Goal: Communication & Community: Answer question/provide support

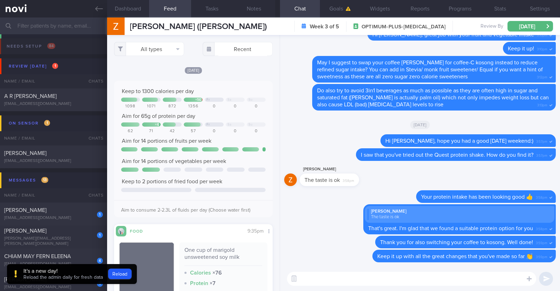
scroll to position [175, 0]
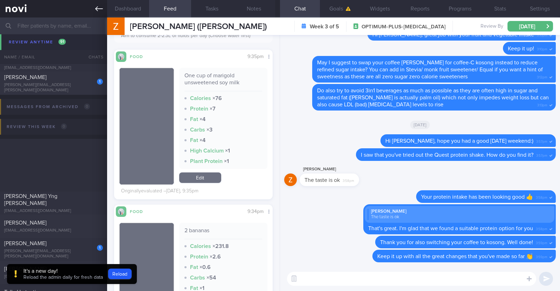
click at [95, 7] on link at bounding box center [53, 9] width 107 height 18
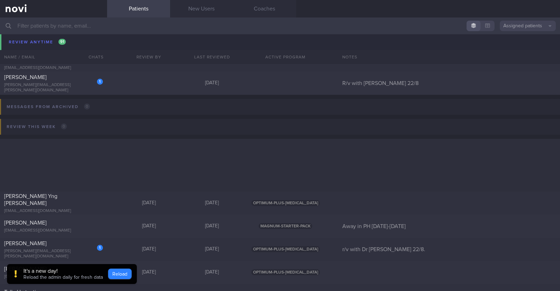
click at [119, 272] on button "Reload" at bounding box center [119, 274] width 23 height 11
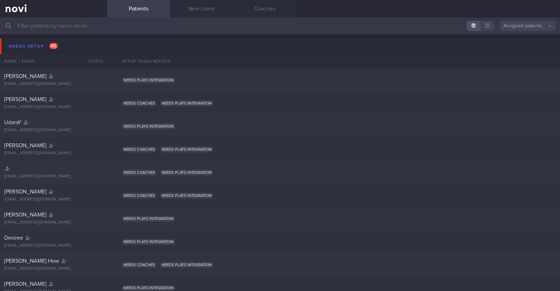
click at [20, 40] on button "Needs setup 85" at bounding box center [281, 47] width 562 height 16
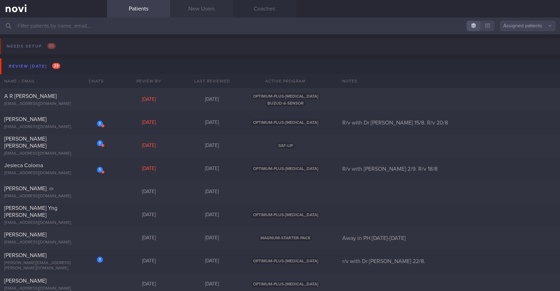
click at [196, 5] on link "New Users" at bounding box center [201, 9] width 63 height 18
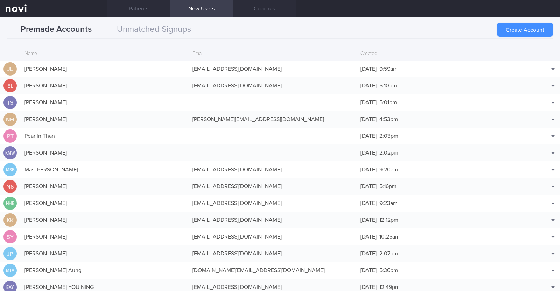
click at [527, 32] on button "Create Account" at bounding box center [525, 30] width 56 height 14
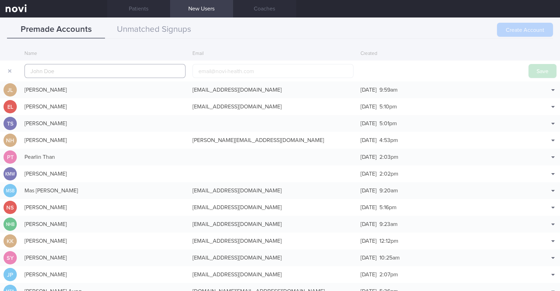
scroll to position [17, 0]
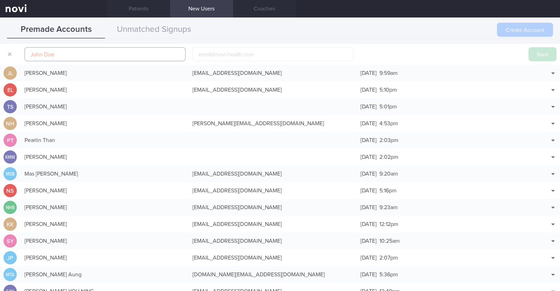
paste input "Ting Ting Winnie Tan"
drag, startPoint x: 83, startPoint y: 53, endPoint x: 55, endPoint y: 54, distance: 28.0
click at [55, 54] on input "Ting Ting Winnie Tan" at bounding box center [105, 54] width 161 height 14
click at [29, 55] on input "Ting Ting" at bounding box center [105, 54] width 161 height 14
paste input "Winnie Tan"
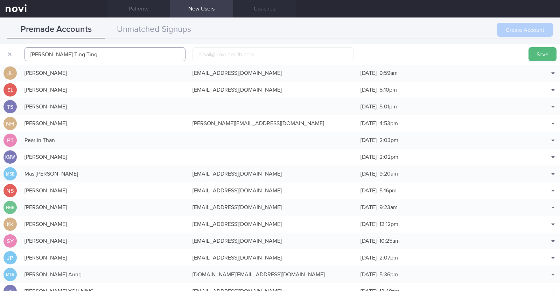
type input "Winnie Tan Ting Ting"
click at [233, 57] on input "email" at bounding box center [273, 54] width 161 height 14
paste input "wtttan@gmail.com"
click at [212, 54] on input "wtttan@gmail.com" at bounding box center [273, 54] width 161 height 14
type input "wtttan1@gmail.com"
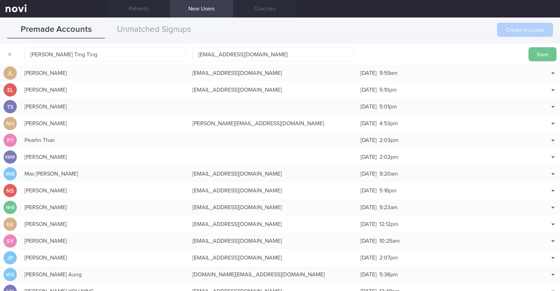
click at [542, 52] on button "Save" at bounding box center [543, 54] width 28 height 14
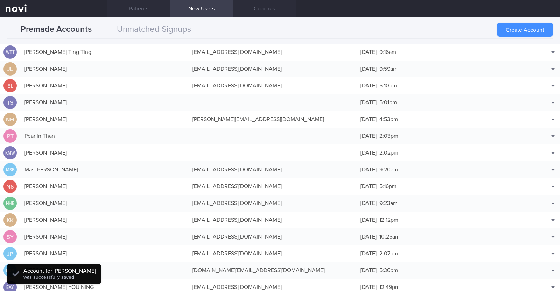
click at [527, 30] on button "Create Account" at bounding box center [525, 30] width 56 height 14
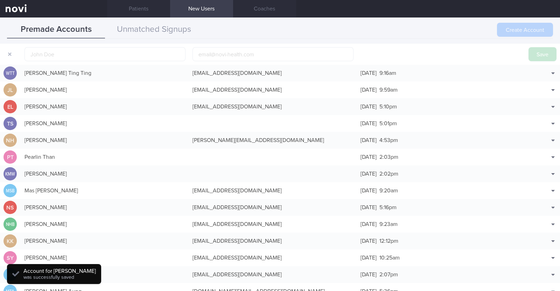
scroll to position [22, 0]
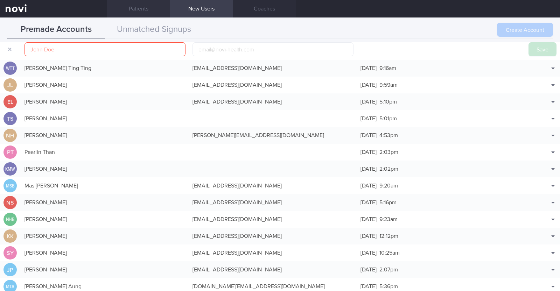
click at [158, 5] on link "Patients" at bounding box center [138, 9] width 63 height 18
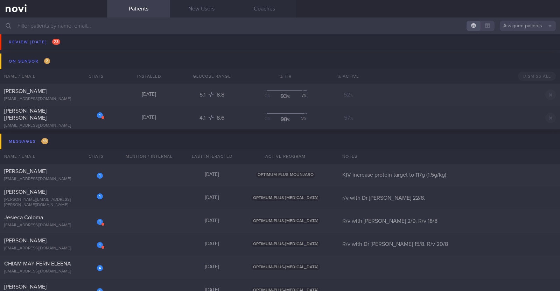
scroll to position [593, 0]
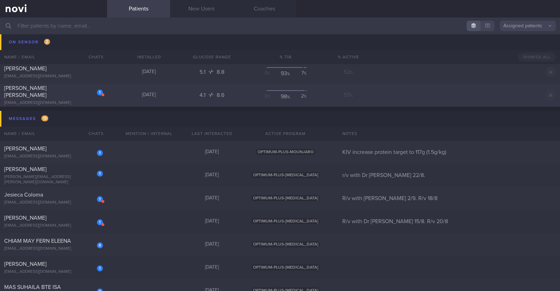
click at [109, 99] on div "1 Jonathan Ling Shiang Lin jbjovi2002@gmail.com 5 days ago 4.1 8.6 0 % 98 % 2 %…" at bounding box center [280, 95] width 560 height 23
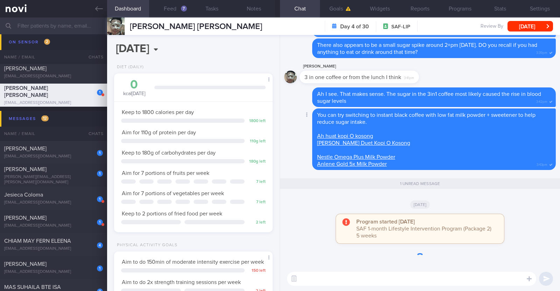
scroll to position [89, 142]
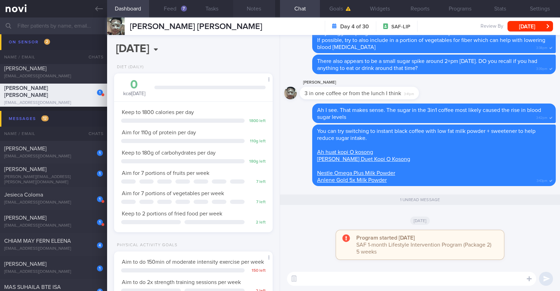
click at [265, 6] on button "Notes" at bounding box center [254, 9] width 42 height 18
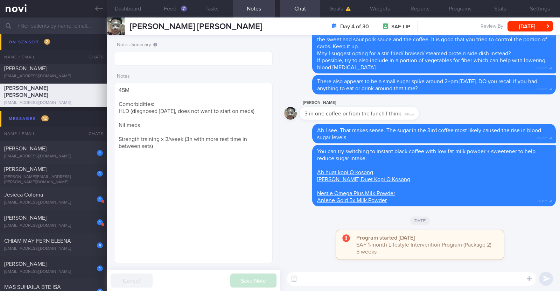
click at [305, 10] on button "Chat" at bounding box center [300, 9] width 40 height 18
click at [174, 7] on button "Feed 7" at bounding box center [170, 9] width 42 height 18
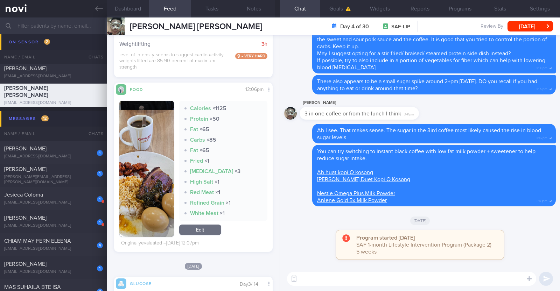
click at [138, 203] on button "button" at bounding box center [146, 169] width 55 height 136
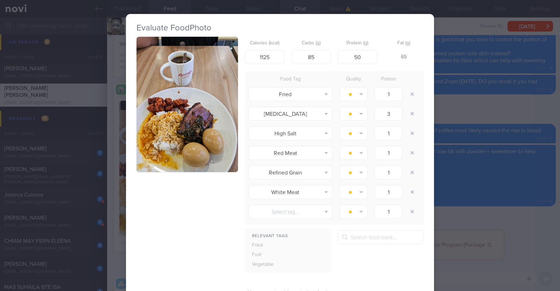
click at [113, 186] on div "Evaluate Food Photo Calories (kcal) 1125 Carbs (g) 85 Protein (g) 50 Fat (g) 65…" at bounding box center [280, 145] width 560 height 291
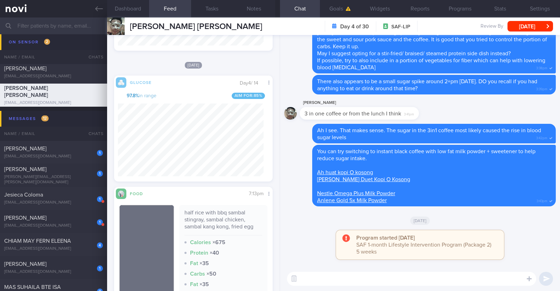
scroll to position [563, 0]
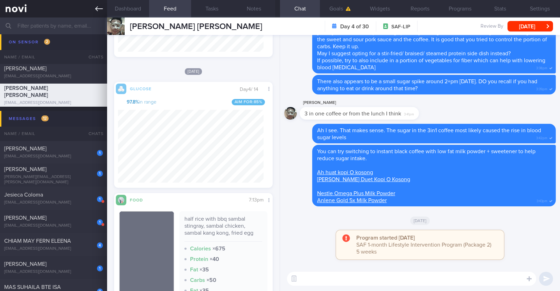
click at [104, 8] on link at bounding box center [53, 9] width 107 height 18
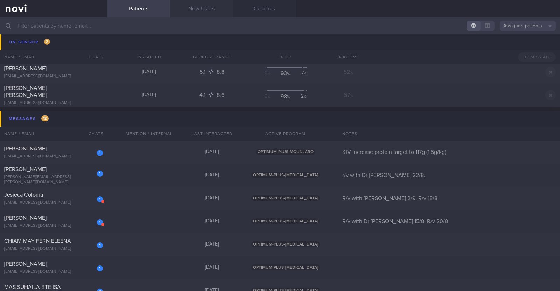
click at [209, 12] on link "New Users" at bounding box center [201, 9] width 63 height 18
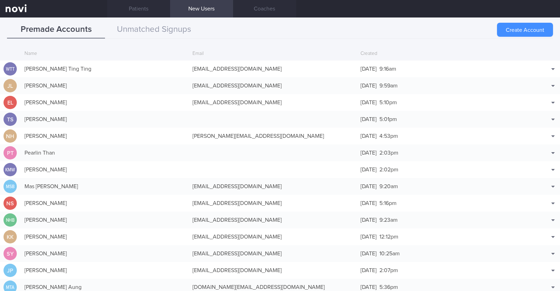
click at [510, 25] on button "Create Account" at bounding box center [525, 30] width 56 height 14
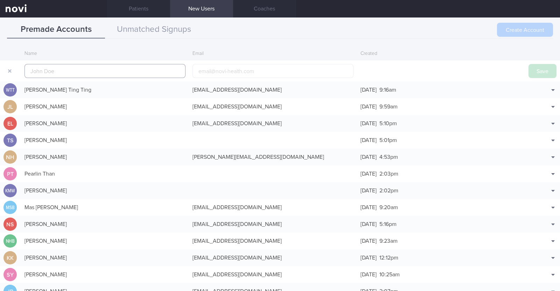
scroll to position [17, 0]
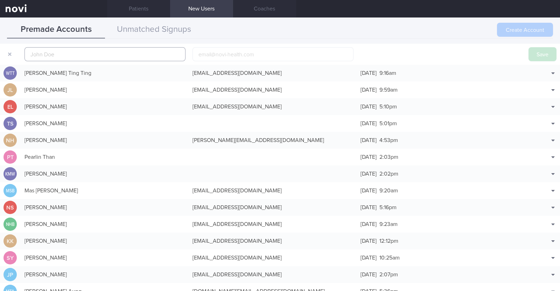
paste input "Tammy Hui Min Ng"
click at [52, 56] on input "Tammy Hui Min" at bounding box center [105, 54] width 161 height 14
type input "Tammy Ng Hui Min"
click at [236, 55] on input "email" at bounding box center [273, 54] width 161 height 14
paste input "tammyng550@gmail.com"
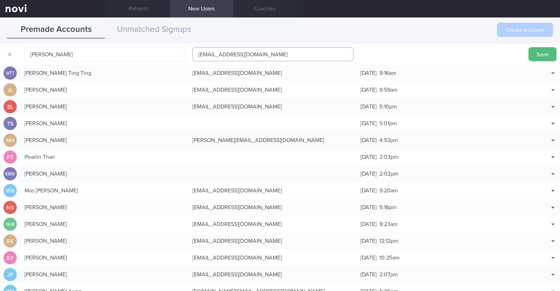
click at [229, 54] on input "tammyng550@gmail.com" at bounding box center [273, 54] width 161 height 14
type input "tammyng5501@gmail.com"
click at [549, 55] on button "Save" at bounding box center [543, 54] width 28 height 14
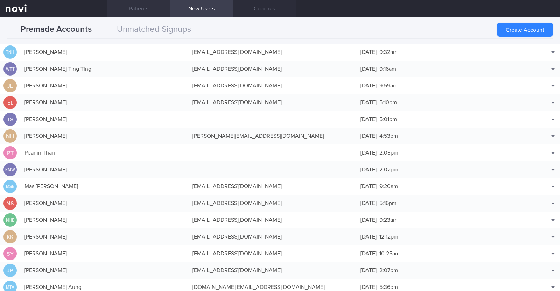
click at [135, 11] on link "Patients" at bounding box center [138, 9] width 63 height 18
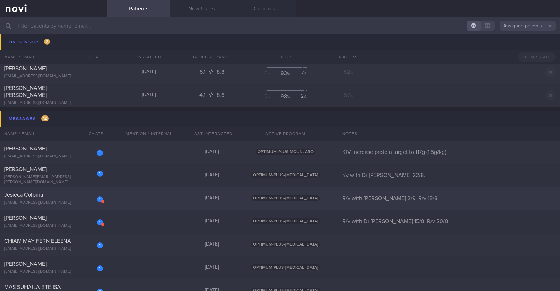
select select "7"
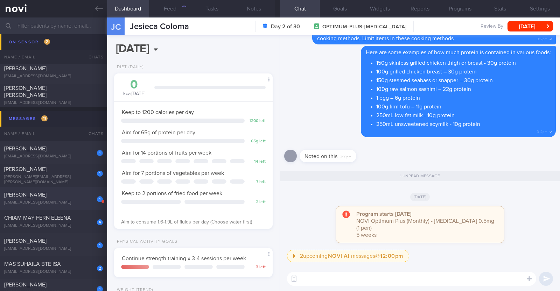
scroll to position [79, 139]
click at [258, 4] on button "Notes" at bounding box center [254, 9] width 42 height 18
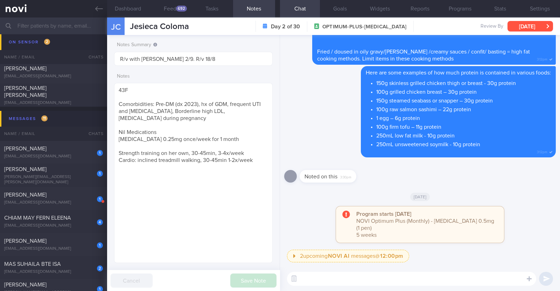
click at [517, 28] on button "Sun, 17 Aug" at bounding box center [531, 26] width 46 height 11
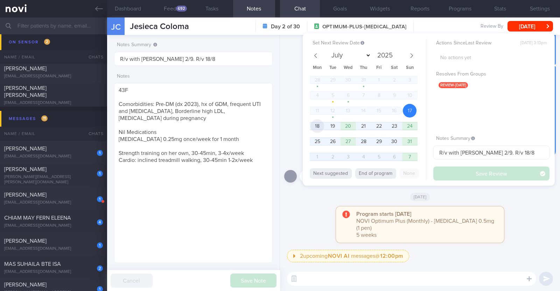
click at [313, 127] on span "18" at bounding box center [317, 126] width 14 height 14
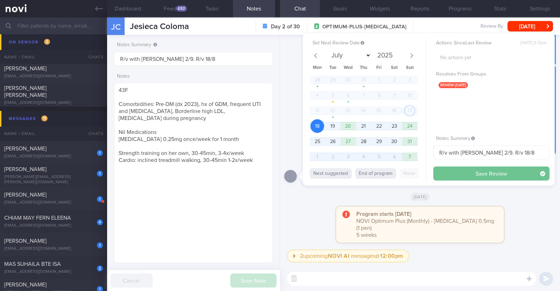
click at [463, 168] on button "Save Review" at bounding box center [491, 174] width 116 height 14
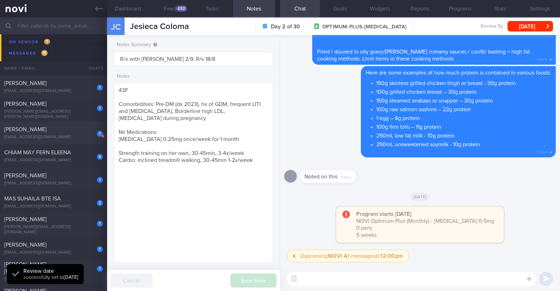
scroll to position [658, 0]
click at [74, 140] on div "msorfina@yahoo.com.sg" at bounding box center [53, 137] width 99 height 5
type input "R/v with Dr JJ 15/8. R/v 20/8"
type textarea "51F Nil PMHx and meds Rybelsus 3mg OM x 1/12 Sedentary"
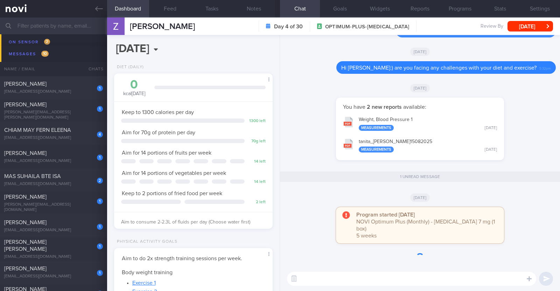
scroll to position [79, 139]
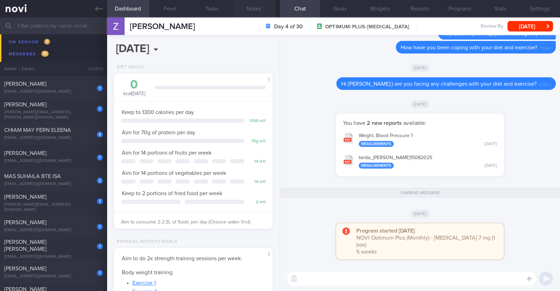
click at [250, 11] on button "Notes" at bounding box center [254, 9] width 42 height 18
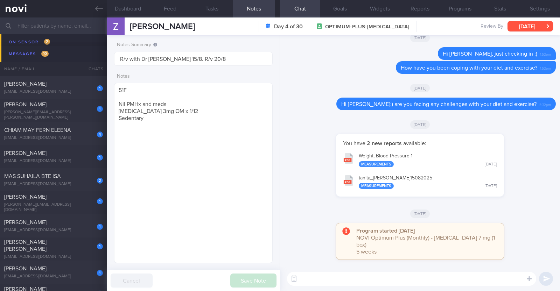
click at [530, 29] on button "Fri, 15 Aug" at bounding box center [531, 26] width 46 height 11
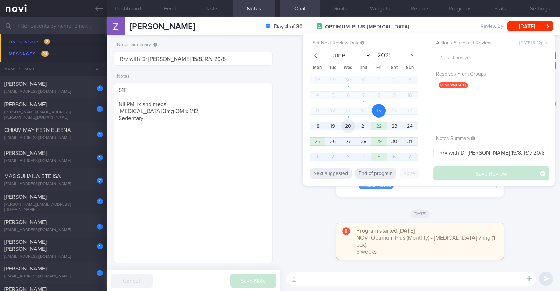
click at [346, 127] on span "20" at bounding box center [348, 126] width 14 height 14
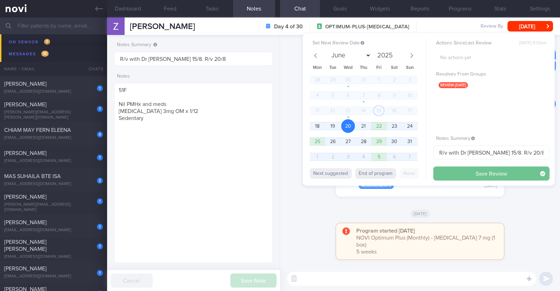
click at [467, 175] on button "Save Review" at bounding box center [491, 174] width 116 height 14
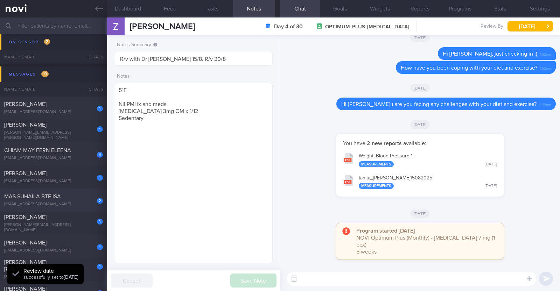
scroll to position [614, 0]
click at [88, 106] on div "1" at bounding box center [95, 106] width 15 height 11
type input "KIV increase protein target to 117g (1.5g/kg)"
type textarea "43M Wife works in pharmaceutical company, brings in Mounjaro to Singapore Comor…"
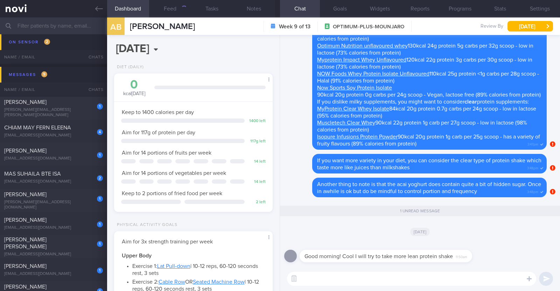
scroll to position [79, 139]
click at [337, 274] on textarea at bounding box center [411, 279] width 249 height 14
paste textarea "👍"
type textarea "👍"
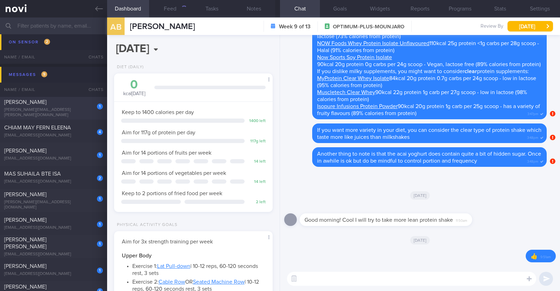
click at [83, 105] on div "[PERSON_NAME]" at bounding box center [52, 102] width 97 height 7
type input "r/v with Dr [PERSON_NAME] 22/8."
type textarea "46F Co-morbidities: Dyslipidemia Rybelsus 3mg OM x 1/12 Zumba and Kettle bell c…"
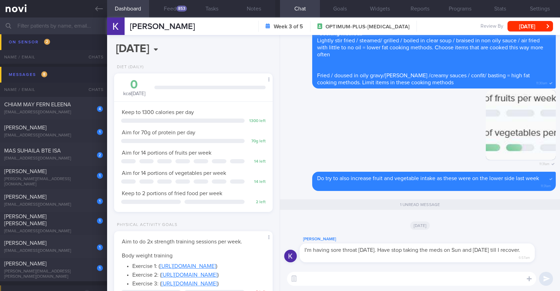
click at [323, 275] on textarea at bounding box center [411, 279] width 249 height 14
type textarea "Hi Kimberly, sorry to hear that"
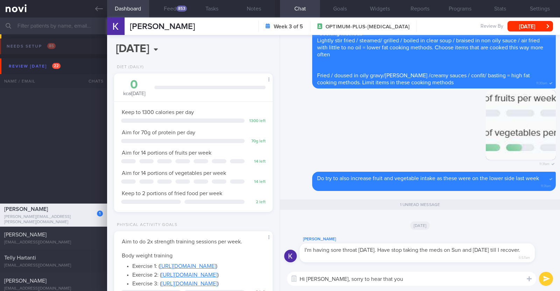
select select "7"
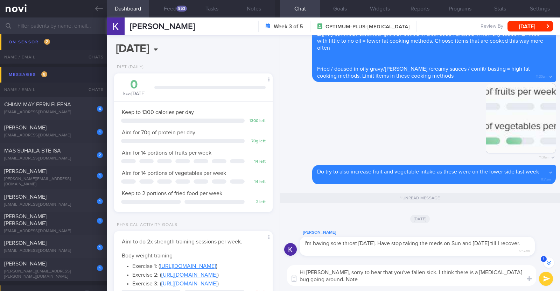
scroll to position [-6, 0]
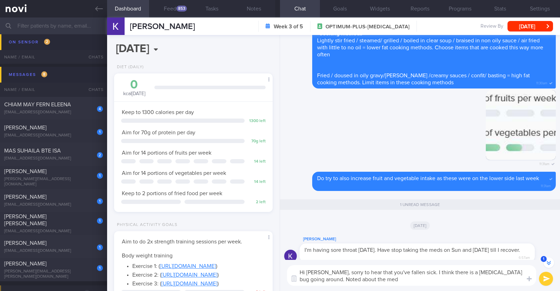
type textarea "Hi [PERSON_NAME], sorry to hear that you've fallen sick. I think there is a [ME…"
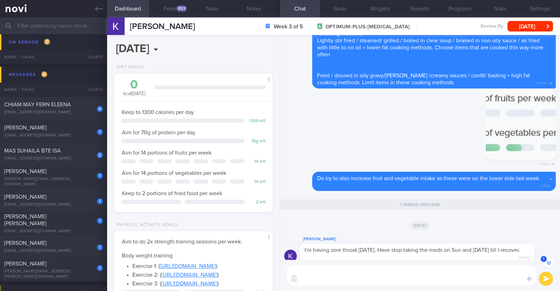
scroll to position [-17, 0]
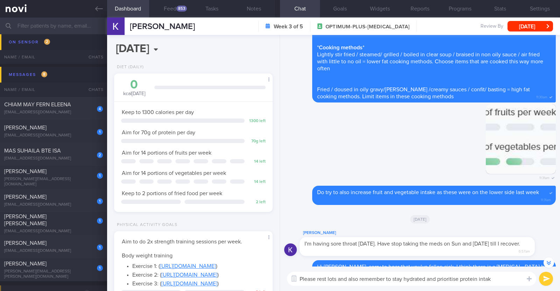
type textarea "Please rest lots and also remember to stay hydrated and prioritise protein inta…"
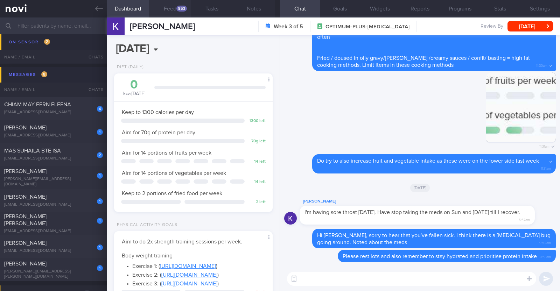
click at [179, 8] on div "853" at bounding box center [181, 9] width 11 height 6
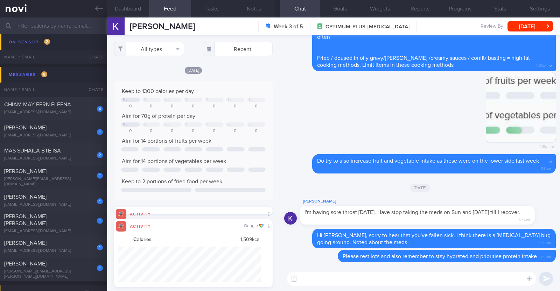
scroll to position [36, 143]
click at [165, 46] on button "All types" at bounding box center [149, 49] width 70 height 14
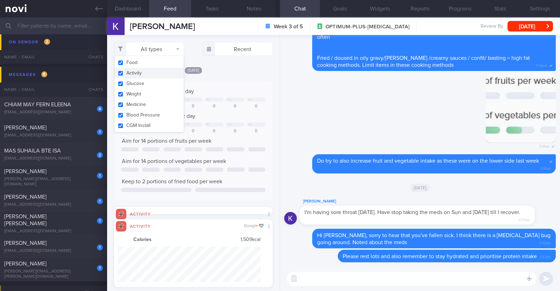
click at [142, 77] on button "Activity" at bounding box center [148, 73] width 69 height 11
checkbox input "false"
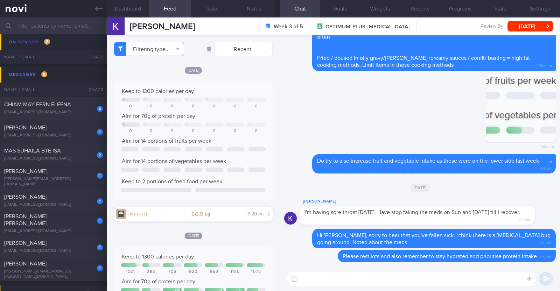
click at [270, 167] on div "Filtering type... Food Activity Glucose Weight Medicine Blood Pressure CGM Inst…" at bounding box center [193, 163] width 173 height 256
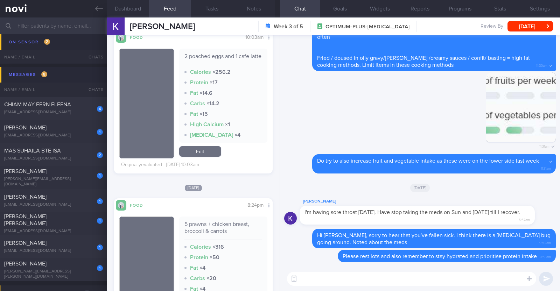
scroll to position [2778, 0]
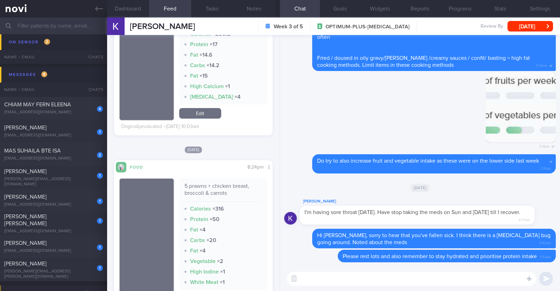
click at [324, 285] on textarea at bounding box center [411, 279] width 249 height 14
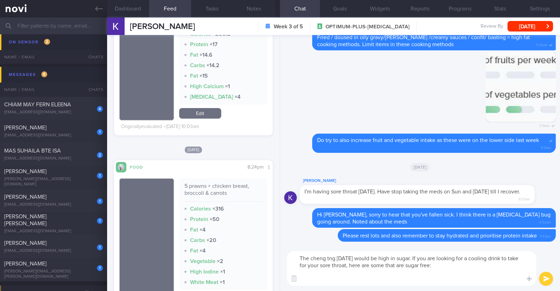
scroll to position [0, 0]
paste textarea "- [Oldenlandia Water](https://www.fairprice.com.sg/product/hsc-sparkling-oldenl…"
type textarea "The cheng tng yesterday would be high in sugar. If you are looking for a coolin…"
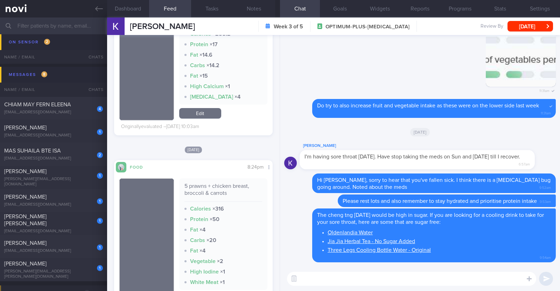
click at [323, 281] on textarea at bounding box center [411, 279] width 249 height 14
drag, startPoint x: 373, startPoint y: 275, endPoint x: 243, endPoint y: 264, distance: 131.0
click at [243, 264] on div "Dashboard Feed 853 Tasks Notes Chat Goals Widgets Reports Programs Stats Settin…" at bounding box center [333, 155] width 453 height 274
paste textarea "If it is quite hard to eat due to the nausea, try taking some protein-containin…"
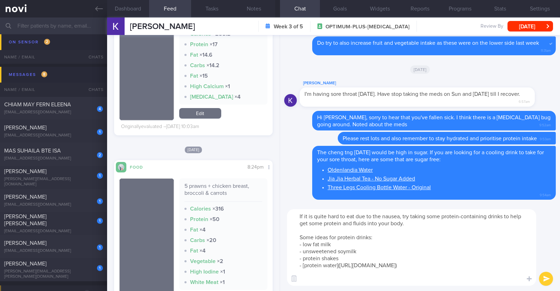
click at [400, 217] on textarea "If it is quite hard to eat due to the nausea, try taking some protein-containin…" at bounding box center [411, 247] width 249 height 77
type textarea "If it is quite hard to eat due to poor appetite, try taking some protein-contai…"
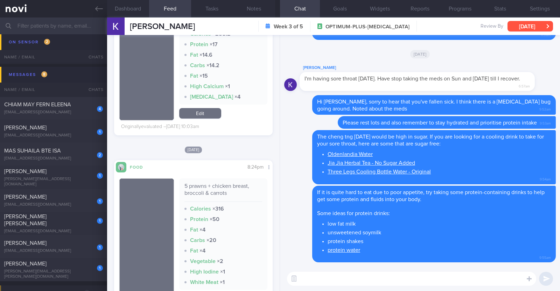
click at [530, 29] on button "[DATE]" at bounding box center [531, 26] width 46 height 11
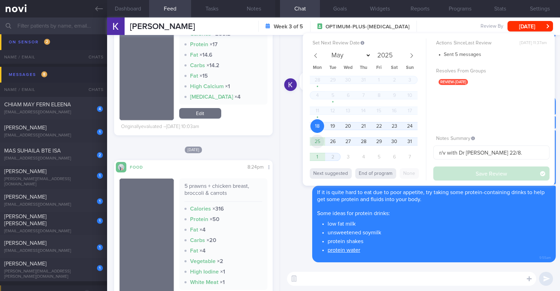
click at [315, 138] on span "25" at bounding box center [317, 142] width 14 height 14
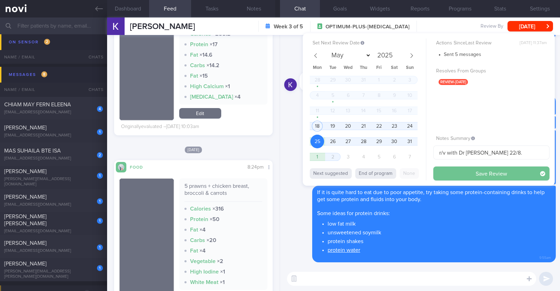
click at [480, 177] on button "Save Review" at bounding box center [491, 174] width 116 height 14
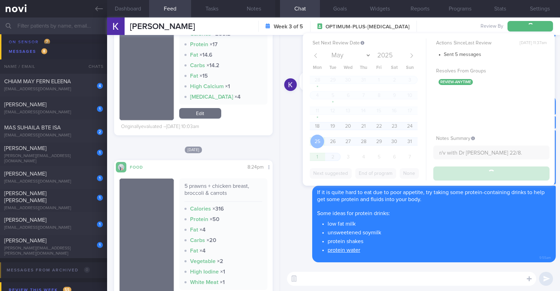
scroll to position [591, 0]
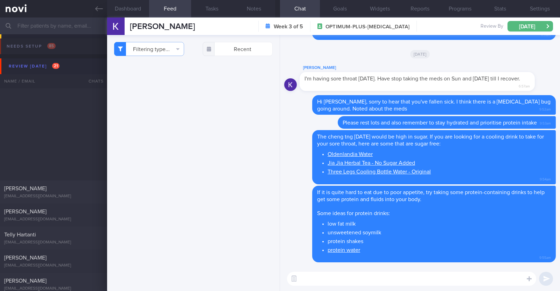
select select "7"
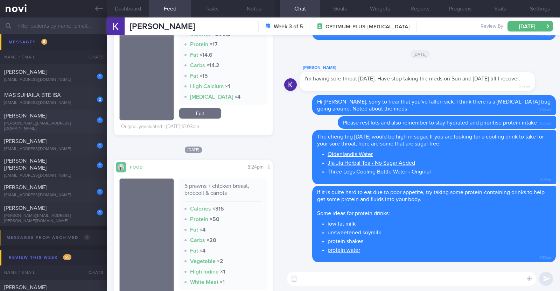
scroll to position [643, 0]
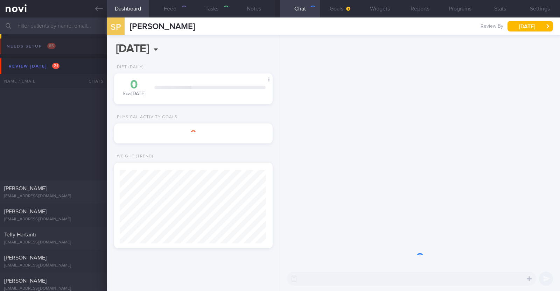
select select "7"
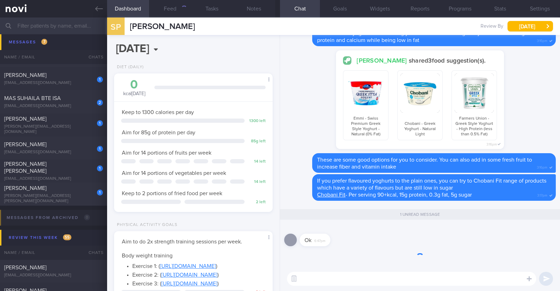
scroll to position [79, 139]
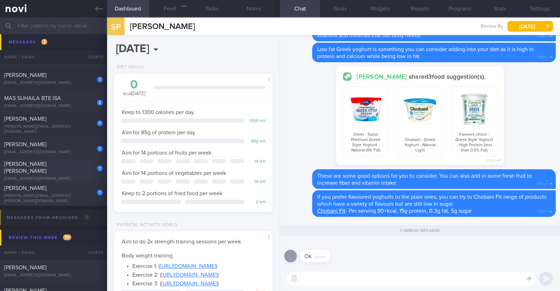
click at [68, 168] on div "[PERSON_NAME] [PERSON_NAME]" at bounding box center [52, 168] width 97 height 14
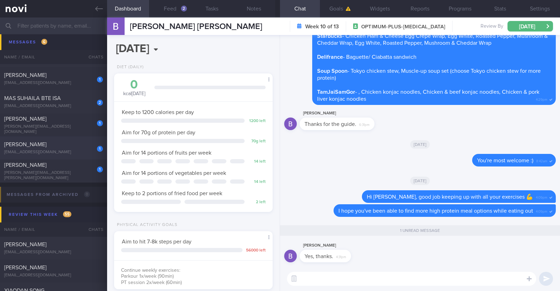
click at [79, 146] on div "Chris Chua" at bounding box center [52, 144] width 97 height 7
type textarea "46F Co-morbidities: Dyslipidemia Hyperuricemia Medication/Supplements: Nil meds…"
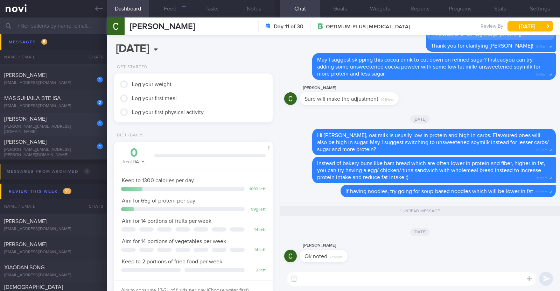
click at [84, 128] on div "[PERSON_NAME][EMAIL_ADDRESS][DOMAIN_NAME]" at bounding box center [53, 129] width 99 height 11
type input "R/v with Dr [PERSON_NAME] 7/8. R/v 15/8"
type textarea "40M Co-morbidities: Urolithiasis Rybelsus 14mg Husband of Ms Jasmine Ong"
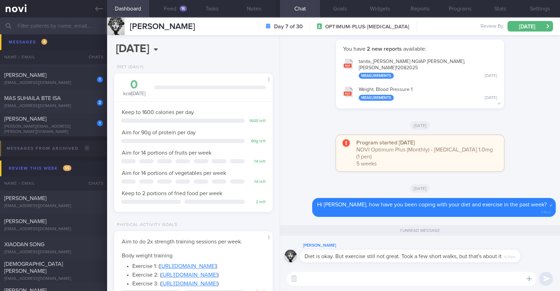
click at [314, 281] on textarea at bounding box center [411, 279] width 249 height 14
type textarea "H"
paste textarea "In order to lose and sustain weight loss and to preserve lean muscle mass, exer…"
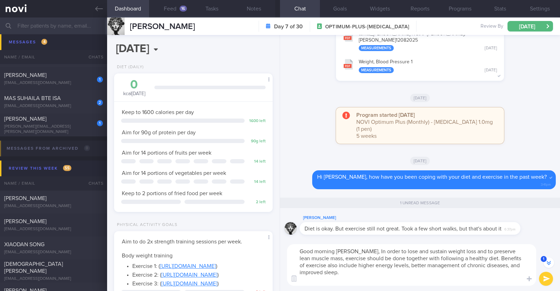
scroll to position [-27, 0]
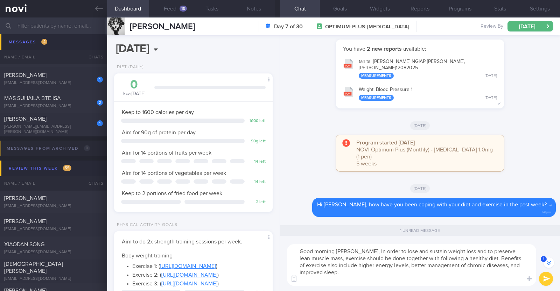
click at [356, 251] on textarea "Good morning Jesper, In order to lose and sustain weight loss and to preserve l…" at bounding box center [411, 265] width 249 height 42
type textarea "Good morning Jesper, in order to lose and sustain weight loss and to preserve l…"
click at [435, 275] on textarea "Good morning Jesper, in order to lose and sustain weight loss and to preserve l…" at bounding box center [411, 265] width 249 height 42
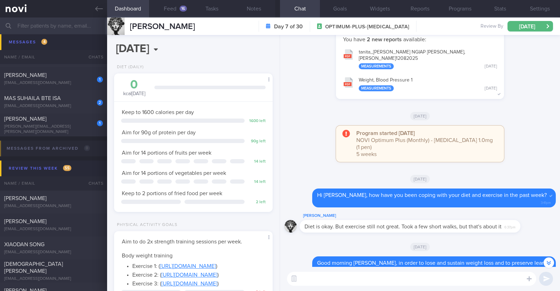
scroll to position [-29, 0]
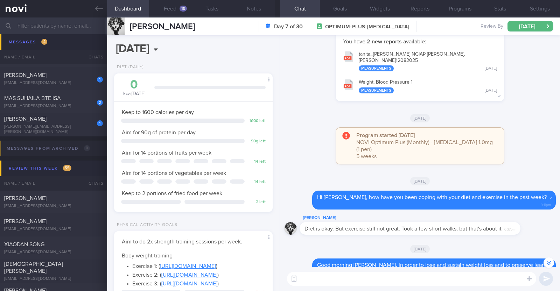
click at [310, 283] on textarea at bounding box center [411, 279] width 249 height 14
paste textarea "you can also try incorporating 'exercise snacks'—short bursts of high-intensity…"
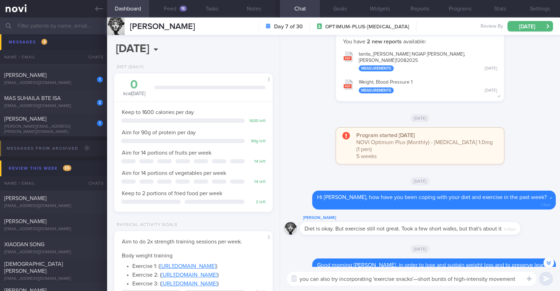
scroll to position [-148, 0]
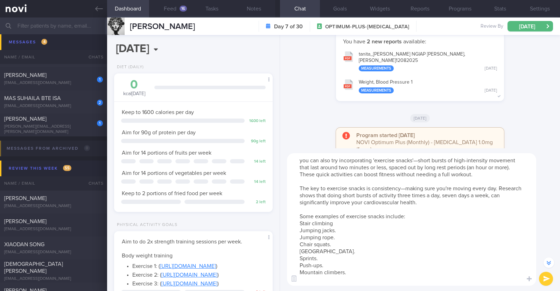
click at [322, 159] on textarea "you can also try incorporating 'exercise snacks'—short bursts of high-intensity…" at bounding box center [411, 219] width 249 height 133
type textarea "you can try incorporating 'exercise snacks'—short bursts of high-intensity move…"
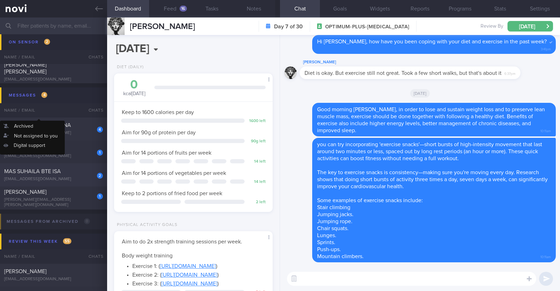
scroll to position [570, 0]
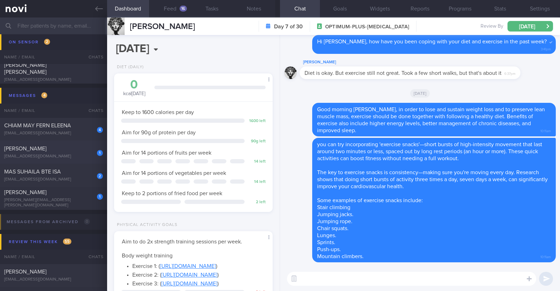
click at [65, 154] on div "jia.yong.goh@gmail.com" at bounding box center [53, 156] width 99 height 5
type textarea "42M Comorbidities: Borderline high cholesterol - not on f/up, not on meds Eleva…"
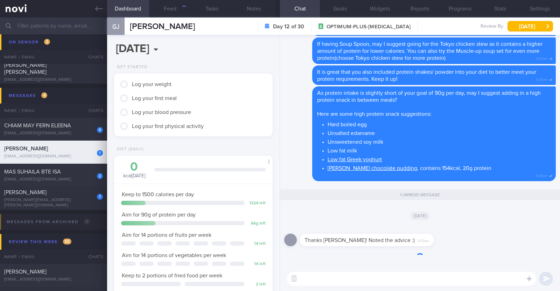
scroll to position [79, 139]
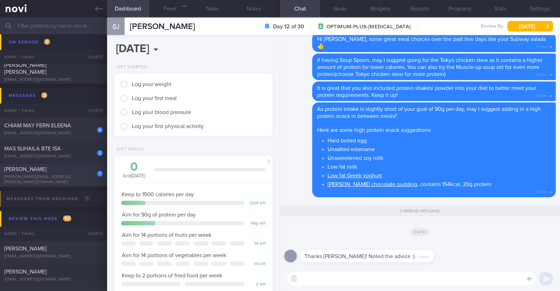
click at [47, 172] on span "[PERSON_NAME]" at bounding box center [25, 170] width 42 height 6
type input "R/v with [PERSON_NAME] 22/8"
type textarea "55F Comorbidities: T2DM Hyperlipidemia Hypertension Medications: - Stopped Diam…"
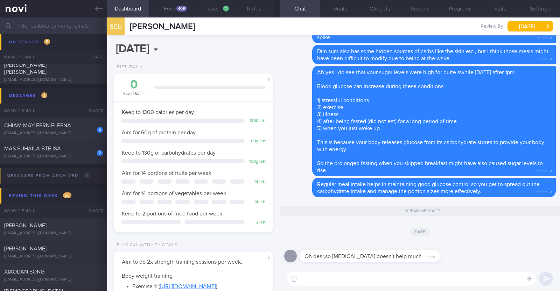
scroll to position [71, 142]
click at [331, 278] on textarea at bounding box center [411, 279] width 249 height 14
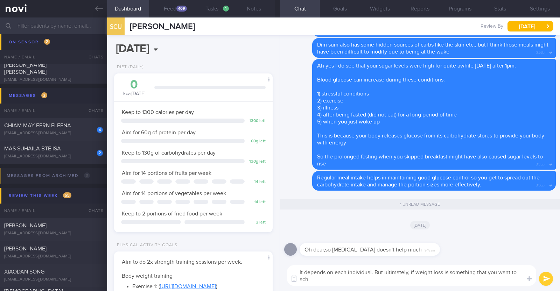
scroll to position [0, 0]
type textarea "It depends on each individual. But ultimately, if weight loss is something that…"
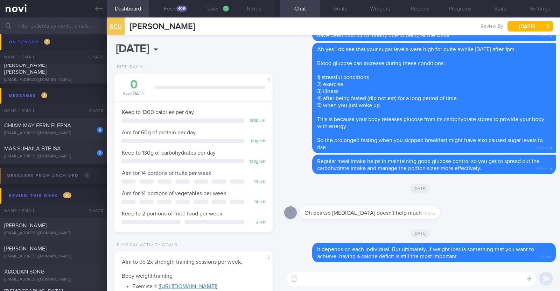
click at [350, 191] on div "Sat, 16 Aug" at bounding box center [420, 189] width 272 height 20
click at [35, 147] on span "MAS SUHAILA BTE ISA" at bounding box center [32, 149] width 57 height 6
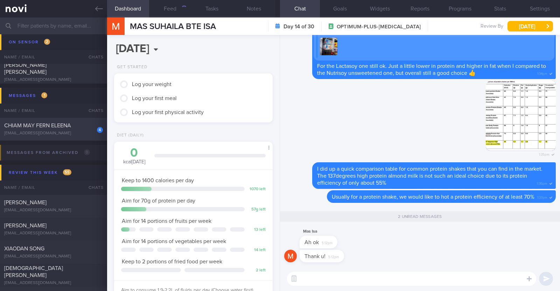
click at [52, 128] on div "CHIAM MAY FERN ELEENA" at bounding box center [52, 125] width 97 height 7
type textarea "49F L4-5 slip disc (many years) -> sees physio Wegovy 1mg BFT gym program (alte…"
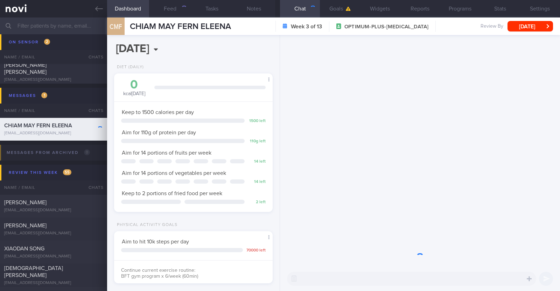
scroll to position [79, 139]
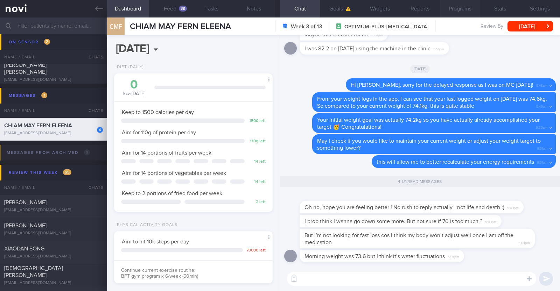
click at [454, 9] on button "Programs" at bounding box center [460, 9] width 40 height 18
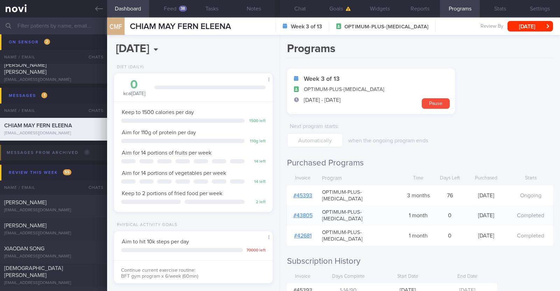
click at [303, 193] on link "# 45393" at bounding box center [302, 196] width 19 height 6
click at [300, 8] on button "Chat" at bounding box center [300, 9] width 40 height 18
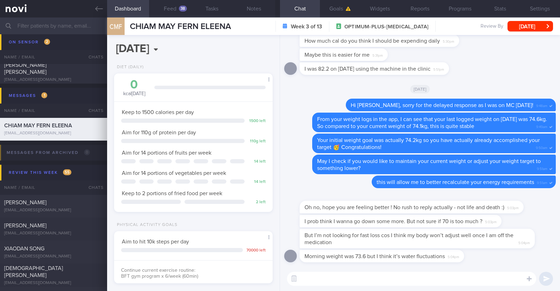
click at [326, 278] on textarea at bounding box center [411, 279] width 249 height 14
type textarea "Hi Eleena, I'm feeling better today. Thank you :)"
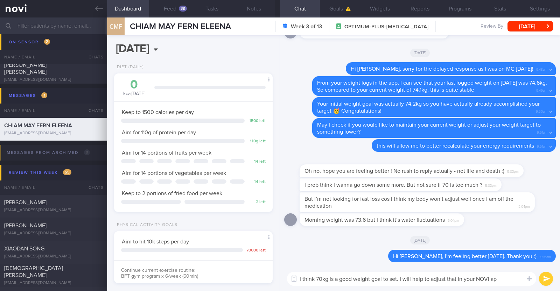
type textarea "I think 70kg is a good weight goal to set. I will help to adjust that in your N…"
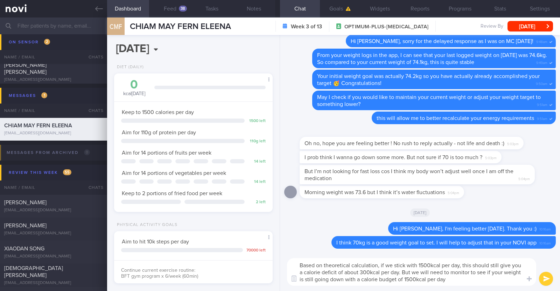
type textarea "Based on theoretical calculation, if we stick with 1500kcal per day, this shoul…"
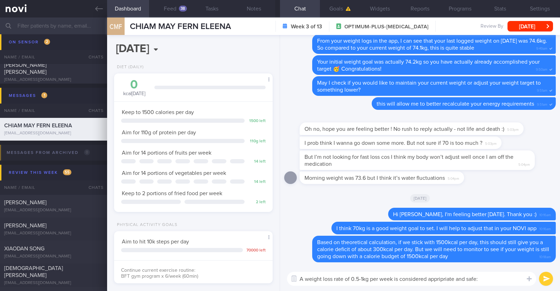
type textarea "A weight loss rate of 0.5-1kg per week is considered appripriate and safe"
click at [447, 279] on textarea "A weight loss rate of 0.5-1kg per week is considered appripriate and safe" at bounding box center [411, 279] width 249 height 14
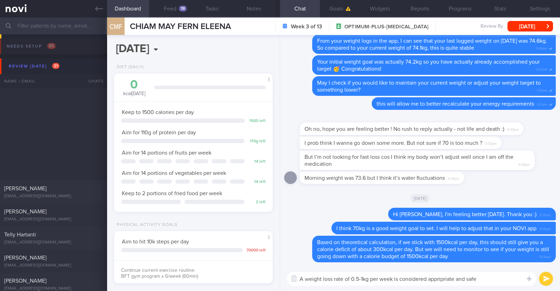
select select "7"
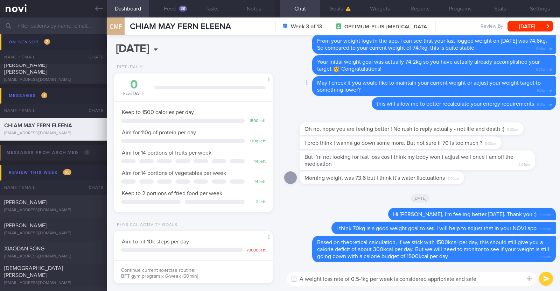
type textarea "A weight loss rate of 0.5-1kg per week is considered appropriate and safe"
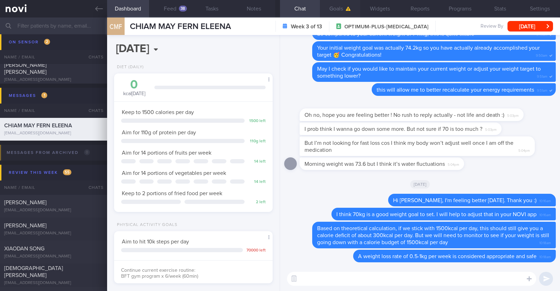
click at [343, 3] on button "Goals" at bounding box center [340, 9] width 40 height 18
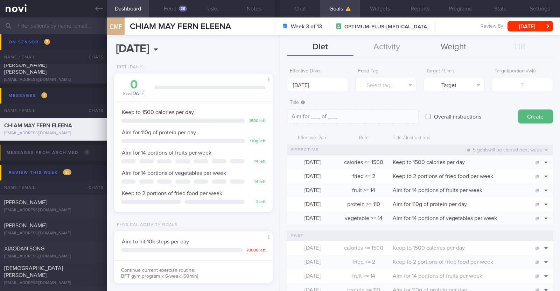
click at [444, 46] on button "Weight" at bounding box center [453, 48] width 67 height 18
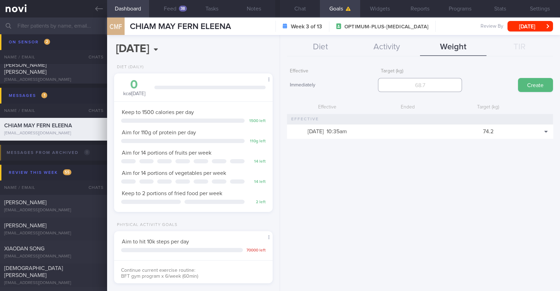
click at [432, 90] on input "number" at bounding box center [420, 85] width 84 height 14
type input "70"
click at [527, 87] on button "Create" at bounding box center [535, 85] width 35 height 14
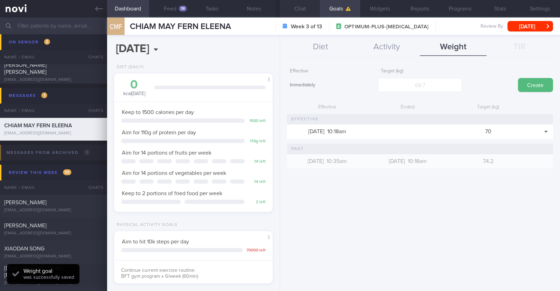
click at [299, 8] on button "Chat" at bounding box center [300, 9] width 40 height 18
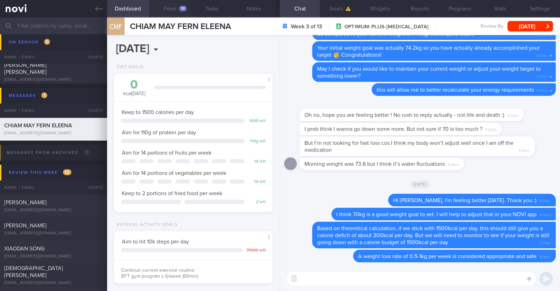
click at [182, 9] on div "38" at bounding box center [183, 9] width 8 height 6
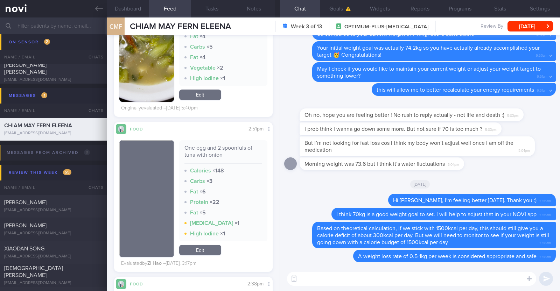
scroll to position [1824, 0]
click at [344, 280] on textarea at bounding box center [411, 279] width 249 height 14
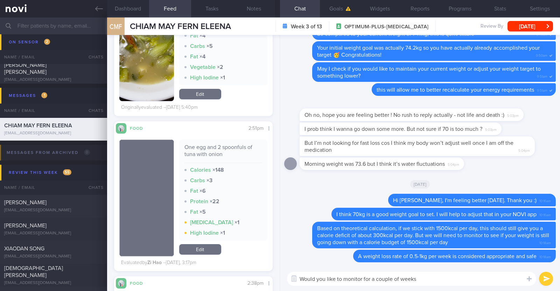
click at [363, 279] on textarea "Would you like to monitor for a couple of weeks" at bounding box center [411, 279] width 249 height 14
click at [472, 281] on textarea "Would you like to monitor the weight loss rate for a couple of weeks" at bounding box center [411, 279] width 249 height 14
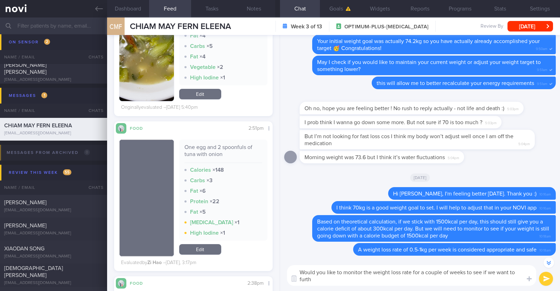
scroll to position [-6, 0]
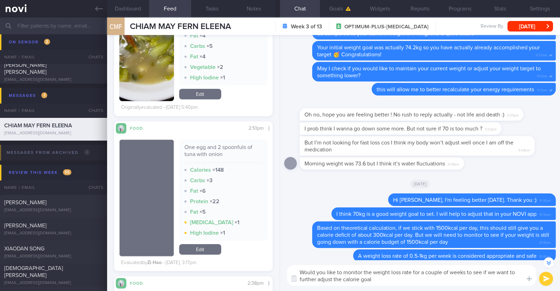
type textarea "Would you like to monitor the weight loss rate for a couple of weeks to see if …"
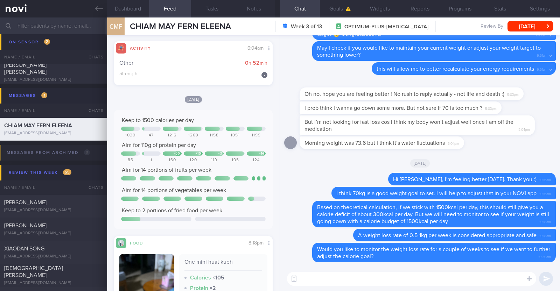
scroll to position [162, 0]
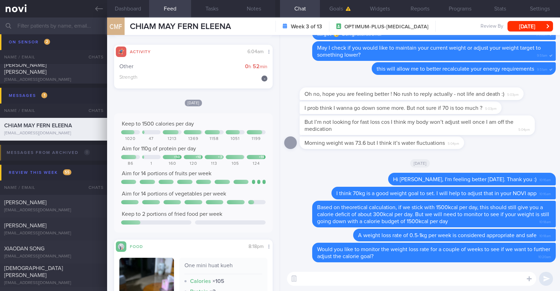
click at [309, 277] on textarea at bounding box center [411, 279] width 249 height 14
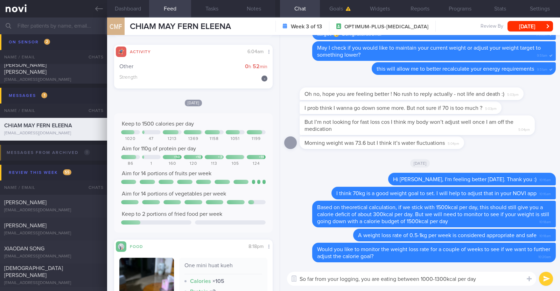
click at [380, 280] on textarea "So far from your logging, you are eating between 1000-1300kcal per day" at bounding box center [411, 279] width 249 height 14
type textarea "So far from your logging, you are mostly eating between 1000-1300kcal per day"
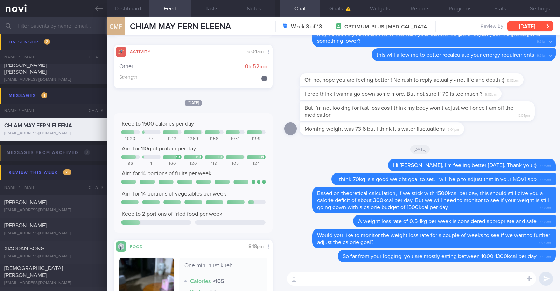
click at [520, 28] on button "[DATE]" at bounding box center [531, 26] width 46 height 11
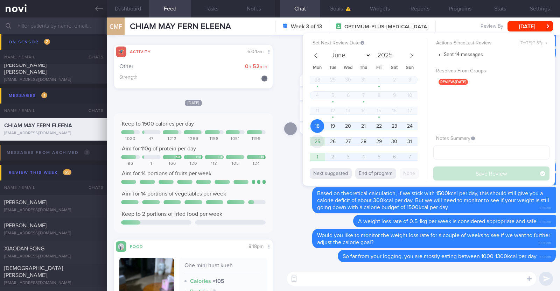
click at [317, 137] on span "25" at bounding box center [317, 142] width 14 height 14
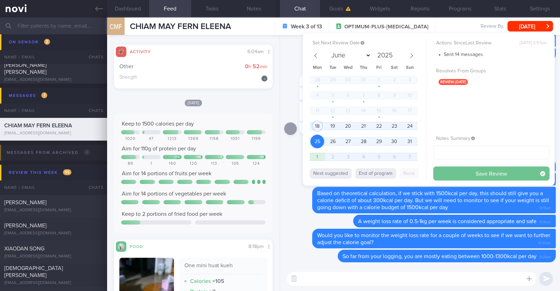
click at [467, 175] on button "Save Review" at bounding box center [491, 174] width 116 height 14
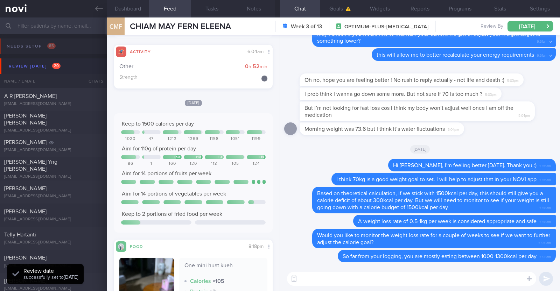
scroll to position [0, 0]
click at [72, 157] on div "A R ARTHI PRIYANKA arthipriyanka22@gmail.com Fri, 15 Aug 6 days ago OPTIMUM-PLU…" at bounding box center [280, 168] width 560 height 23
type textarea "49F Comorbidities: T2DM Hyperlipdiemia [MEDICAL_DATA] [MEDICAL_DATA] anaemia [M…"
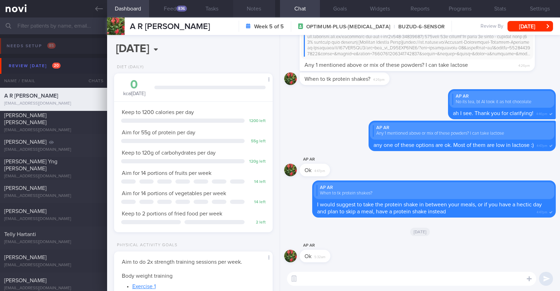
scroll to position [71, 142]
click at [168, 9] on button "Feed 836" at bounding box center [170, 9] width 42 height 18
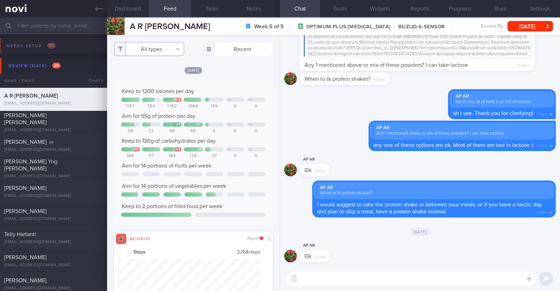
click at [167, 46] on button "All types" at bounding box center [149, 49] width 70 height 14
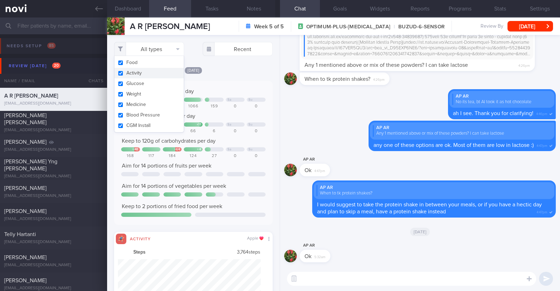
click at [138, 72] on button "Activity" at bounding box center [148, 73] width 69 height 11
checkbox input "false"
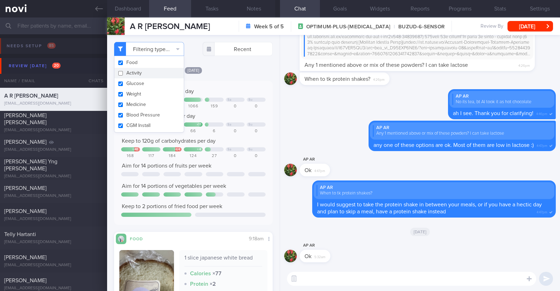
scroll to position [71, 142]
click at [235, 69] on div "[DATE]" at bounding box center [193, 70] width 159 height 7
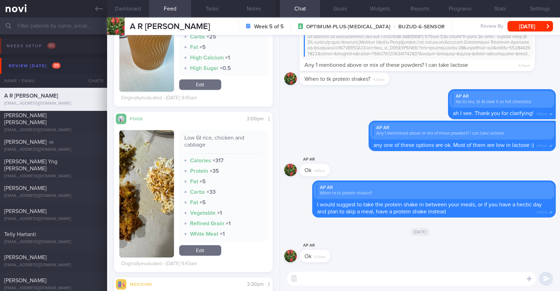
scroll to position [81, 145]
click at [142, 181] on button "button" at bounding box center [146, 193] width 55 height 127
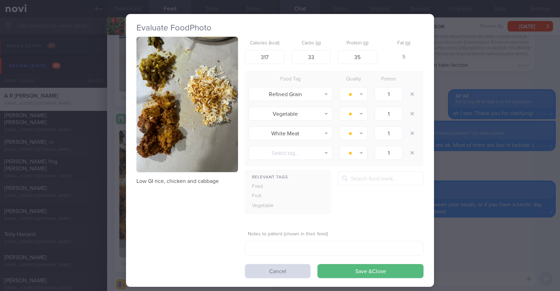
click at [117, 194] on div "Evaluate Food Photo Low GI rice, chicken and cabbage Calories (kcal) 317 Carbs …" at bounding box center [280, 145] width 560 height 291
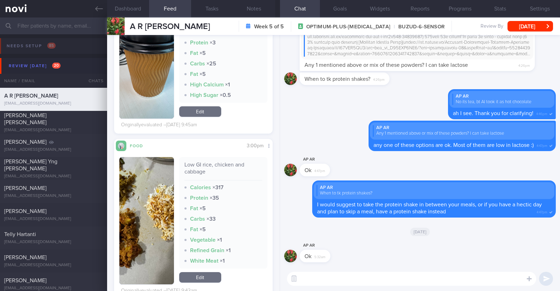
scroll to position [589, 0]
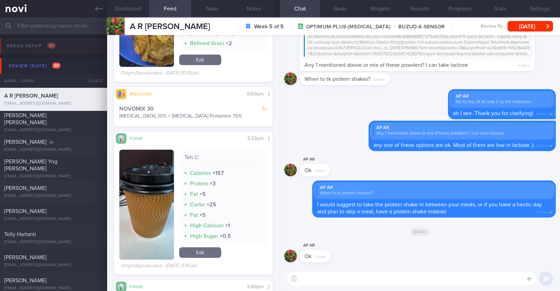
click at [325, 276] on textarea at bounding box center [411, 279] width 249 height 14
type textarea "Good morning [PERSON_NAME], hope you had a restful weekend"
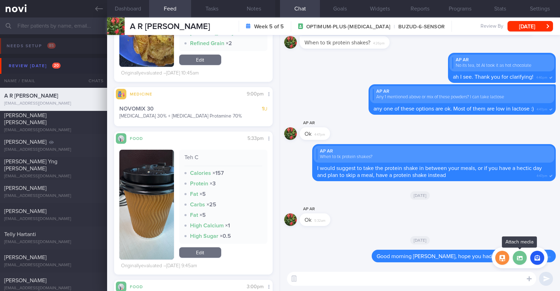
click at [523, 260] on label at bounding box center [520, 258] width 14 height 14
click at [0, 0] on input "file" at bounding box center [0, 0] width 0 height 0
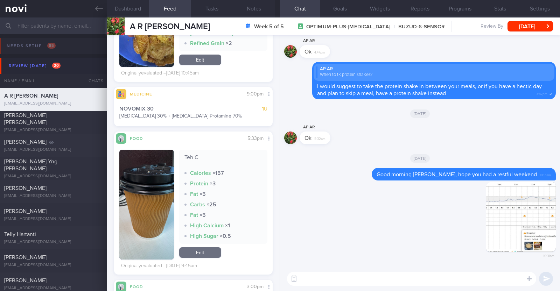
click at [326, 281] on textarea at bounding box center [411, 279] width 249 height 14
type textarea "B"
type textarea "Your sugars were well controlled last Thursday. Great job!"
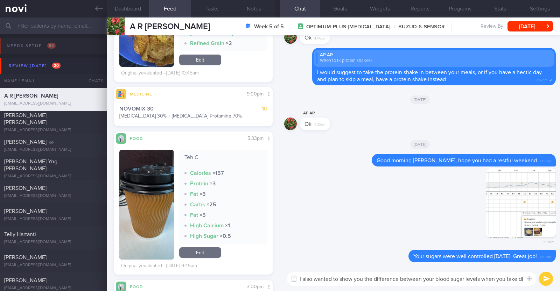
scroll to position [0, 0]
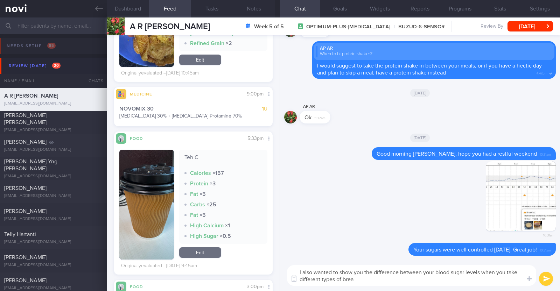
type textarea "I also wanted to show you the difference between your blood sugar levels when y…"
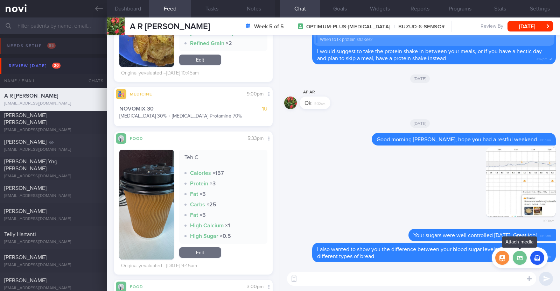
click at [525, 261] on label at bounding box center [520, 258] width 14 height 14
click at [0, 0] on input "file" at bounding box center [0, 0] width 0 height 0
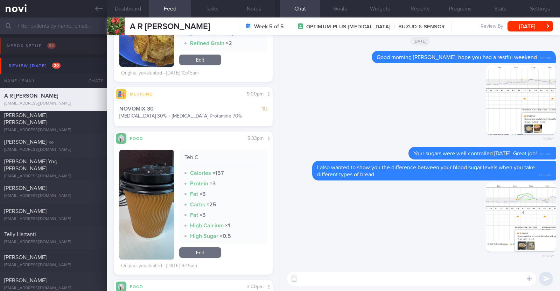
click at [352, 281] on textarea at bounding box center [411, 279] width 249 height 14
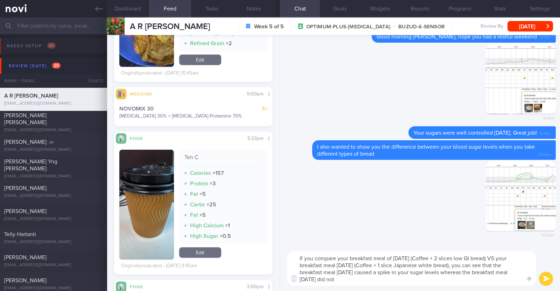
type textarea "If you compare your breakfast meal of Thursday (Coffee + 2 slices low GI bread)…"
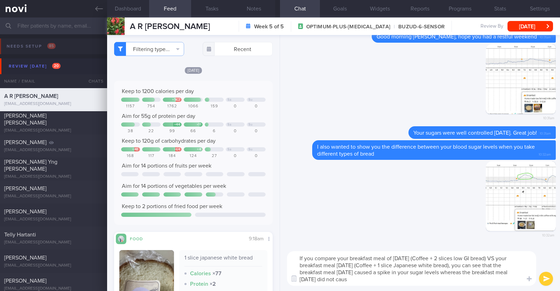
select select "7"
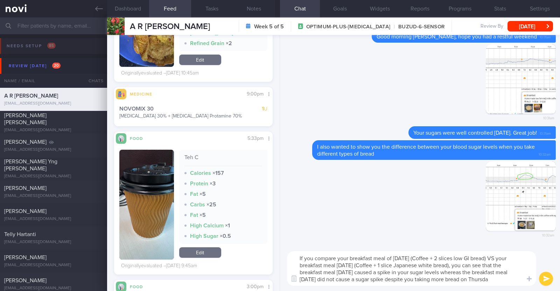
type textarea "If you compare your breakfast meal of [DATE] (Coffee + 2 slices low GI bread) V…"
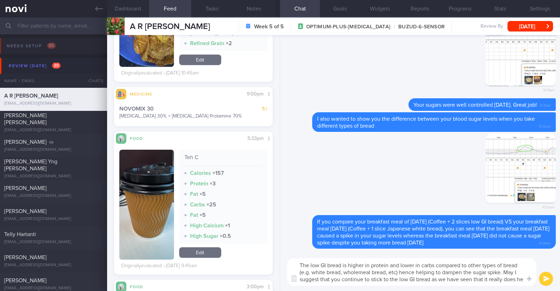
scroll to position [0, 0]
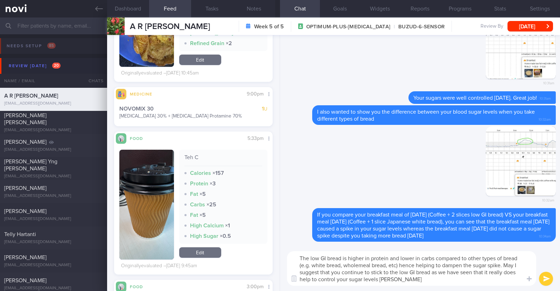
type textarea "The low GI bread is higher in protein and lower in carbs compared to other type…"
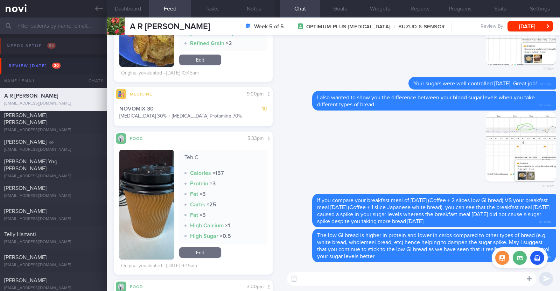
click at [529, 278] on icon at bounding box center [529, 279] width 5 height 5
click at [519, 254] on label at bounding box center [520, 258] width 14 height 14
click at [0, 0] on input "file" at bounding box center [0, 0] width 0 height 0
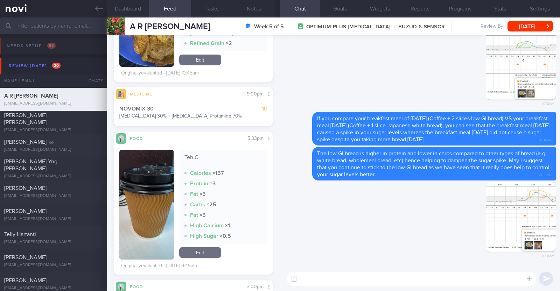
click at [352, 279] on textarea at bounding box center [411, 279] width 249 height 14
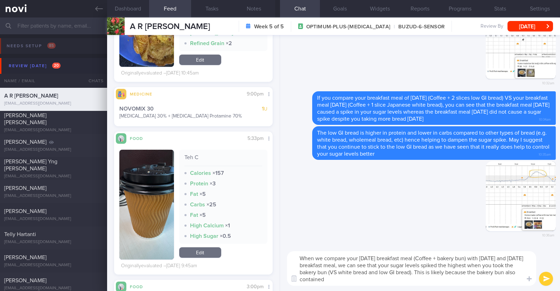
type textarea "When we compare your [DATE] breakfast meal (Coffee + bakery bun) with [DATE] an…"
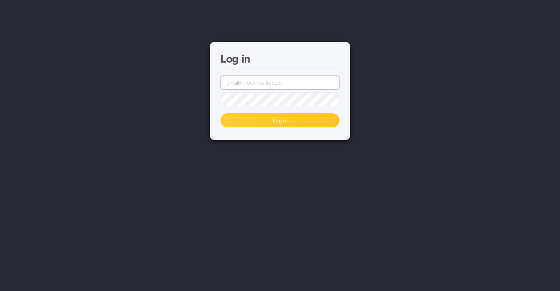
type input "[PERSON_NAME][EMAIL_ADDRESS][DOMAIN_NAME]"
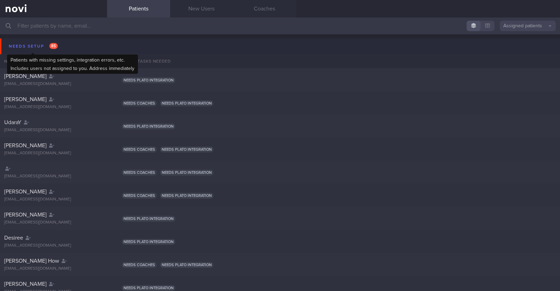
click at [16, 45] on div "Needs setup 85" at bounding box center [33, 46] width 53 height 9
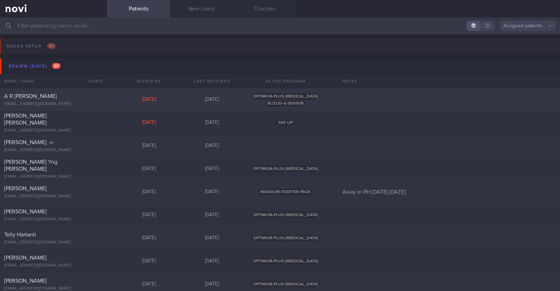
click at [40, 100] on div "A R [PERSON_NAME] [EMAIL_ADDRESS][DOMAIN_NAME]" at bounding box center [53, 100] width 107 height 14
select select "7"
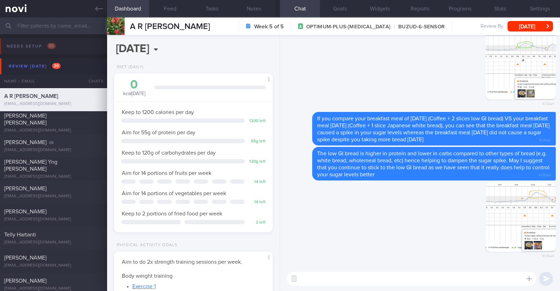
scroll to position [71, 142]
click at [371, 276] on textarea at bounding box center [411, 279] width 249 height 14
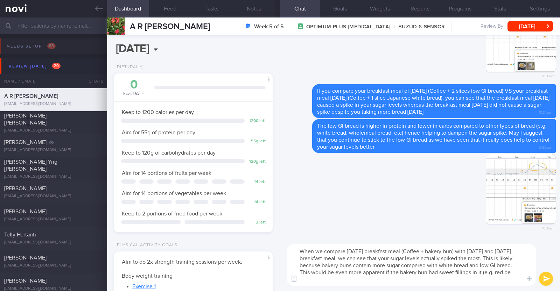
scroll to position [0, 0]
click at [355, 275] on textarea "When we compare [DATE] breakfast meal (Coffee + bakery bun) with [DATE] and [DA…" at bounding box center [411, 265] width 249 height 42
click at [348, 282] on textarea "When we compare [DATE] breakfast meal (Coffee + bakery bun) with [DATE] and [DA…" at bounding box center [411, 265] width 249 height 42
type textarea "When we compare [DATE] breakfast meal (Coffee + bakery bun) with [DATE] and [DA…"
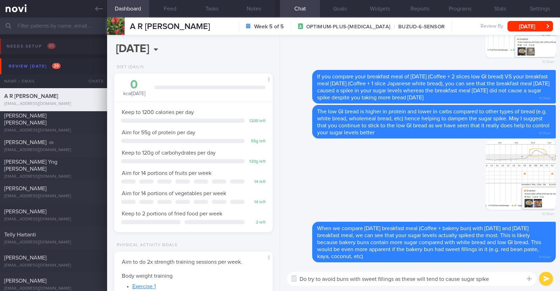
type textarea "Do try to avoid buns with sweet fillings as these will tend to cause sugar spik…"
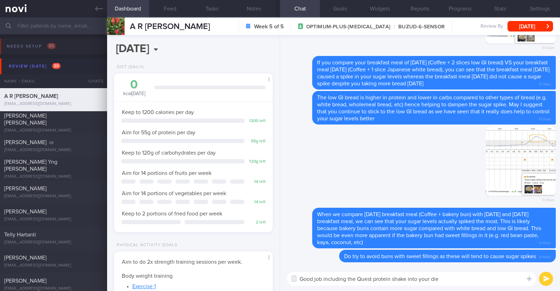
type textarea "Good job including the Quest protein shake into your diet"
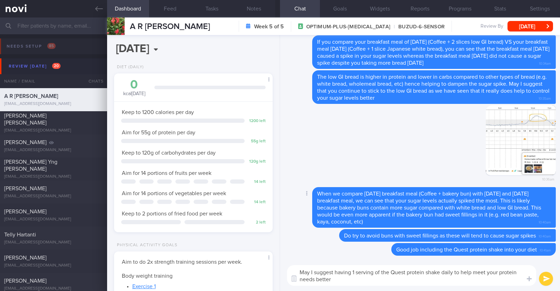
type textarea "May I suggest having 1 serving of the Quest protein shake daily to help meet yo…"
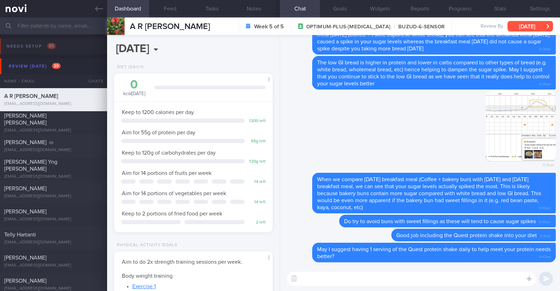
click at [525, 29] on button "[DATE]" at bounding box center [531, 26] width 46 height 11
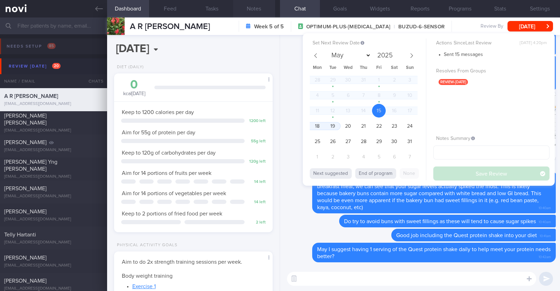
click at [255, 4] on button "Notes" at bounding box center [254, 9] width 42 height 18
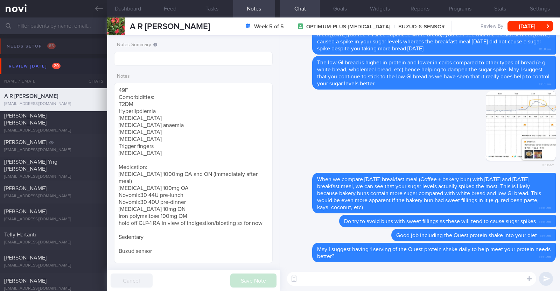
drag, startPoint x: 146, startPoint y: 27, endPoint x: 212, endPoint y: 30, distance: 65.9
click at [212, 30] on div "A R [PERSON_NAME] A R [PERSON_NAME] [EMAIL_ADDRESS][DOMAIN_NAME] Week 5 of 5 OP…" at bounding box center [333, 27] width 453 height 18
copy span "[PERSON_NAME]"
click at [207, 55] on input "text" at bounding box center [193, 59] width 159 height 14
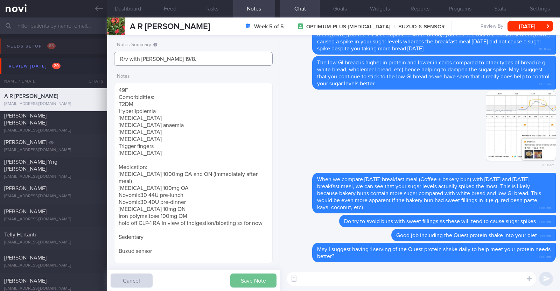
type input "R/v with [PERSON_NAME] 19/8."
click at [249, 284] on button "Save Note" at bounding box center [253, 281] width 46 height 14
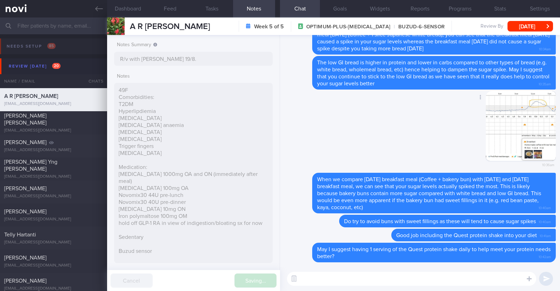
type input "R/v with [PERSON_NAME] 19/8."
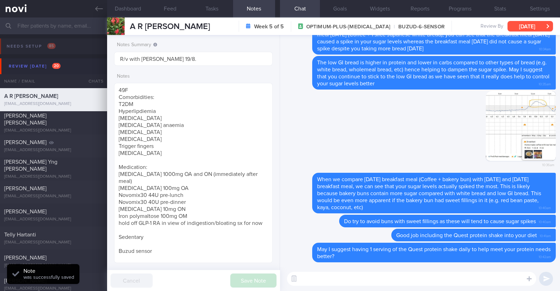
click at [527, 25] on button "[DATE]" at bounding box center [531, 26] width 46 height 11
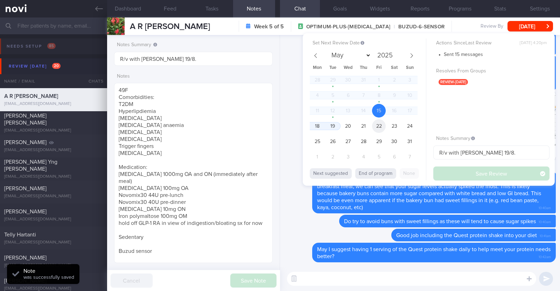
click at [376, 126] on span "22" at bounding box center [379, 126] width 14 height 14
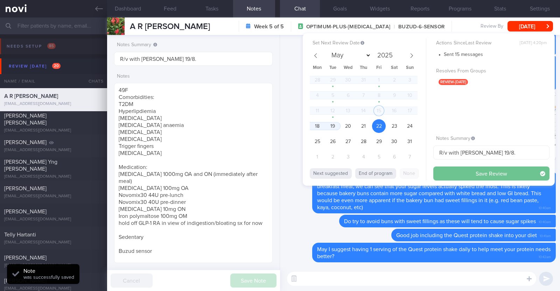
click at [455, 177] on button "Save Review" at bounding box center [491, 174] width 116 height 14
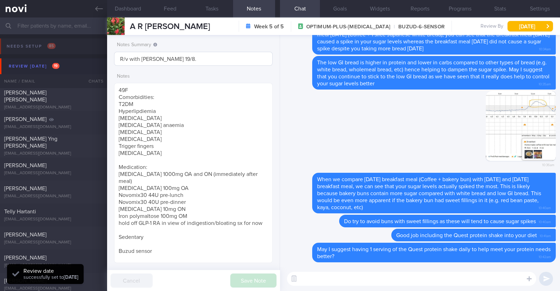
scroll to position [71, 142]
click at [202, 58] on input "R/v with [PERSON_NAME] 19/8." at bounding box center [193, 59] width 159 height 14
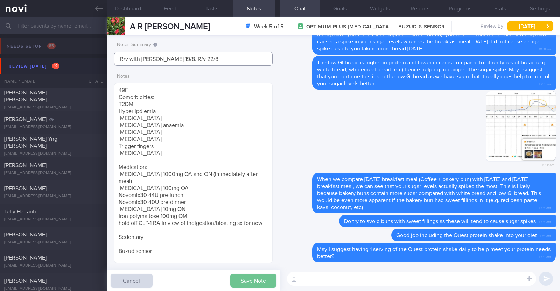
type input "R/v with [PERSON_NAME] 19/8. R/v 22/8"
click at [254, 281] on button "Save Note" at bounding box center [253, 281] width 46 height 14
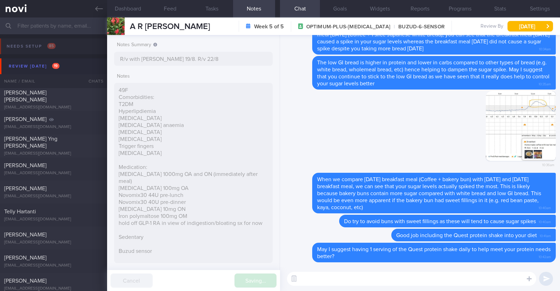
type input "R/v with [PERSON_NAME] 19/8. R/v 22/8"
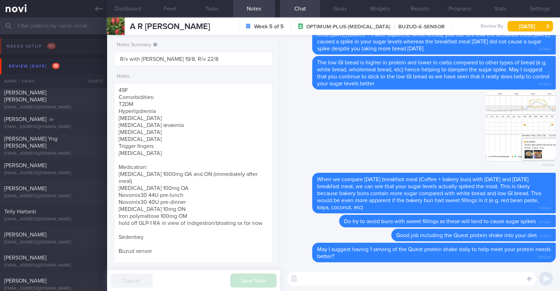
drag, startPoint x: 130, startPoint y: 25, endPoint x: 213, endPoint y: 28, distance: 83.0
click at [213, 28] on div "A R [PERSON_NAME] A R [PERSON_NAME] [EMAIL_ADDRESS][DOMAIN_NAME] Week 5 of 5 OP…" at bounding box center [333, 27] width 453 height 18
copy span "A R [PERSON_NAME]"
select select "7"
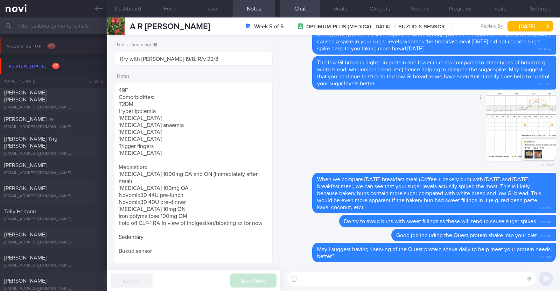
click at [353, 143] on div "Delete 10:36am" at bounding box center [420, 132] width 272 height 82
click at [74, 158] on div "[PERSON_NAME] [PERSON_NAME] [EMAIL_ADDRESS][DOMAIN_NAME] [DATE] [DATE] SAF-LIP" at bounding box center [280, 169] width 560 height 23
type textarea "45M Comorbidities: HLD (diagnosed [DATE], does not want to start on meds) Nil m…"
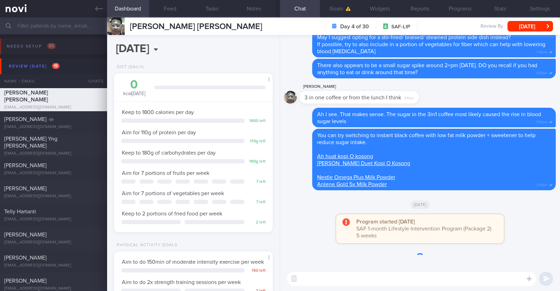
scroll to position [89, 142]
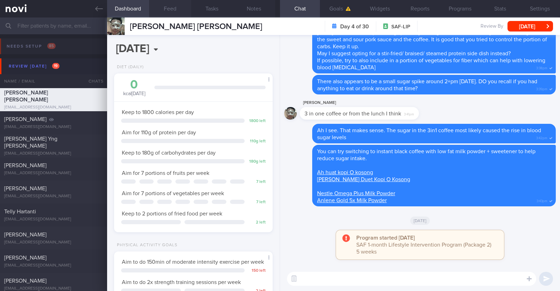
click at [168, 5] on button "Feed" at bounding box center [170, 9] width 42 height 18
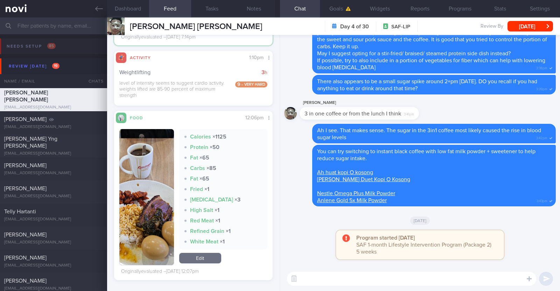
scroll to position [921, 0]
click at [323, 274] on textarea at bounding box center [411, 279] width 249 height 14
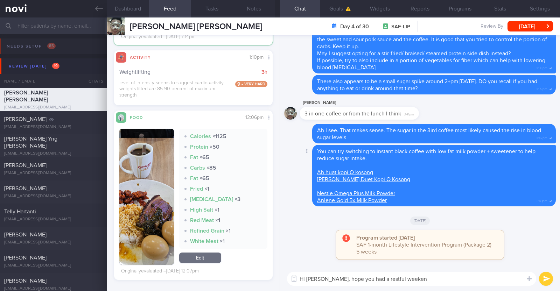
type textarea "Hi [PERSON_NAME], hope you had a restful weekend"
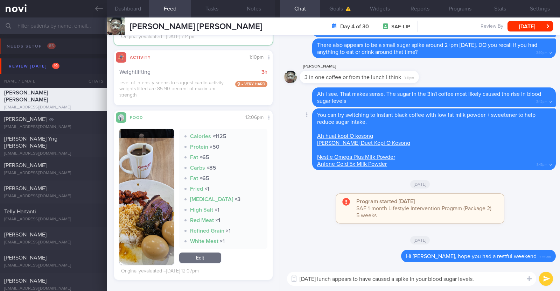
type textarea "[DATE] lunch appears to have caused a spike in your blood sugar levels."
drag, startPoint x: 494, startPoint y: 282, endPoint x: 268, endPoint y: 289, distance: 225.9
click at [268, 289] on div "Dashboard Feed Tasks Notes Chat Goals Widgets Reports Programs Stats Settings […" at bounding box center [333, 155] width 453 height 274
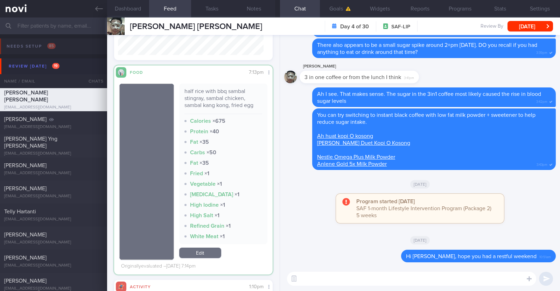
scroll to position [687, 0]
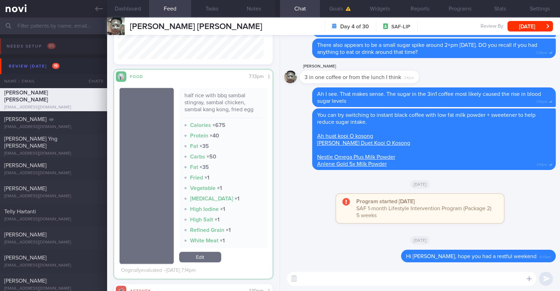
click at [339, 276] on textarea at bounding box center [411, 279] width 249 height 14
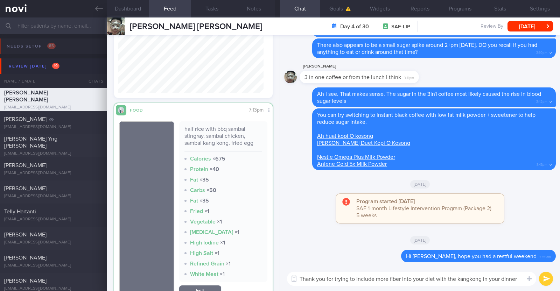
scroll to position [0, 0]
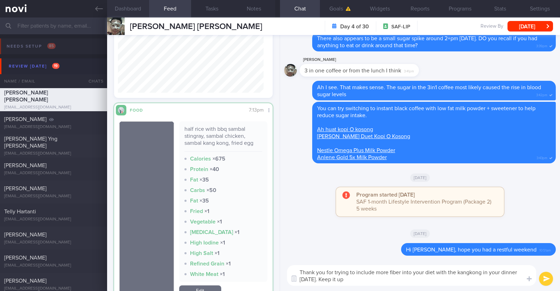
type textarea "Thank you for trying to include more fiber into your diet with the kangkong in …"
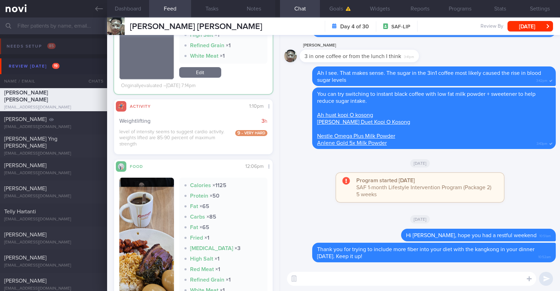
scroll to position [912, 0]
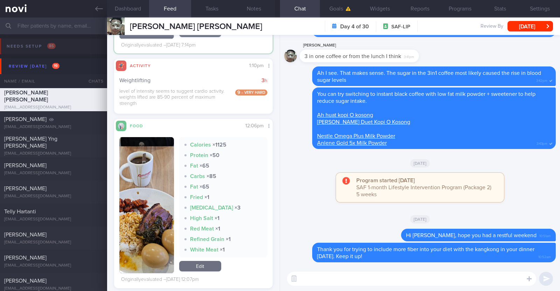
paste textarea "Saturday's lunch appears to have caused a spike in your blood sugar levels."
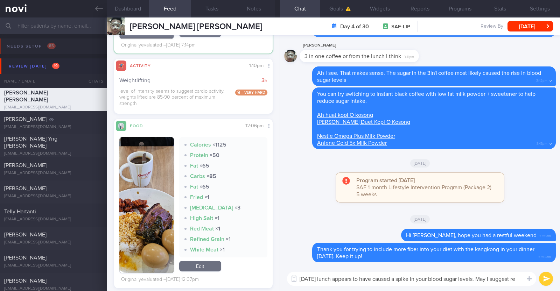
scroll to position [0, 0]
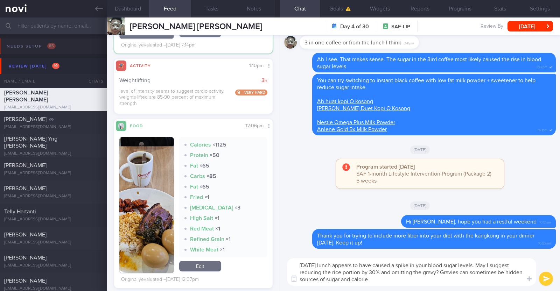
type textarea "Saturday's lunch appears to have caused a spike in your blood sugar levels. May…"
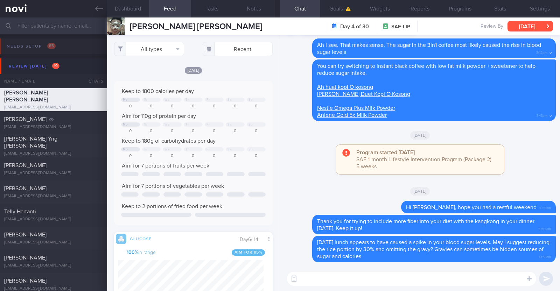
click at [540, 27] on button "[DATE]" at bounding box center [531, 26] width 46 height 11
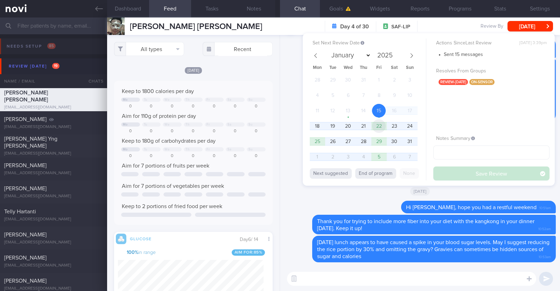
click at [378, 123] on span "22" at bounding box center [379, 126] width 14 height 14
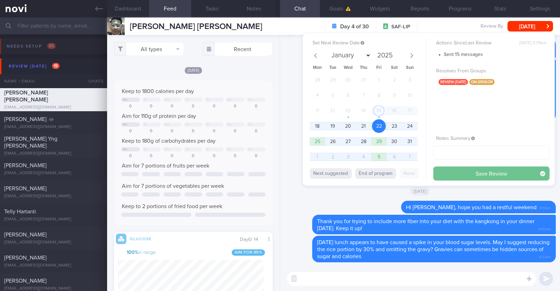
click at [444, 169] on button "Save Review" at bounding box center [491, 174] width 116 height 14
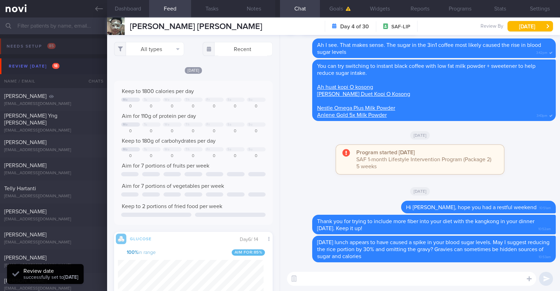
scroll to position [96, 145]
click at [79, 104] on div "[EMAIL_ADDRESS][DOMAIN_NAME]" at bounding box center [53, 104] width 99 height 5
type textarea "54M Nil PMHx/ Meds Ozempic 0.25mg wkly x 4/52 --> 0.5mg wkly 3-5x/wk hike x 10k…"
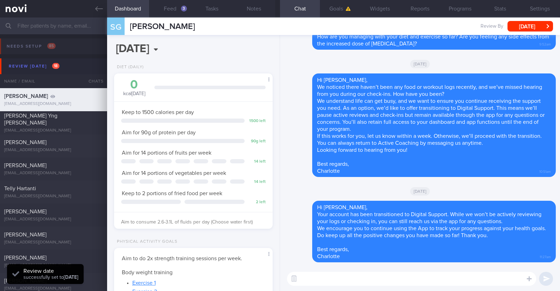
scroll to position [79, 139]
drag, startPoint x: 198, startPoint y: 25, endPoint x: 128, endPoint y: 30, distance: 70.5
click at [128, 30] on div "SG Stephen Griffiths Stephen Griffiths steveg@live.com.au Review By Mon, 18 Aug…" at bounding box center [333, 27] width 453 height 18
copy span "[PERSON_NAME]"
click at [461, 13] on button "Programs" at bounding box center [460, 9] width 40 height 18
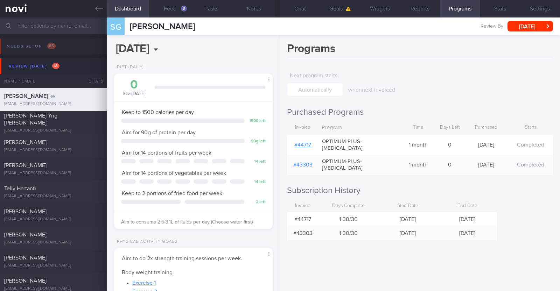
click at [307, 142] on link "# 44717" at bounding box center [302, 145] width 17 height 6
click at [300, 12] on button "Chat" at bounding box center [300, 9] width 40 height 18
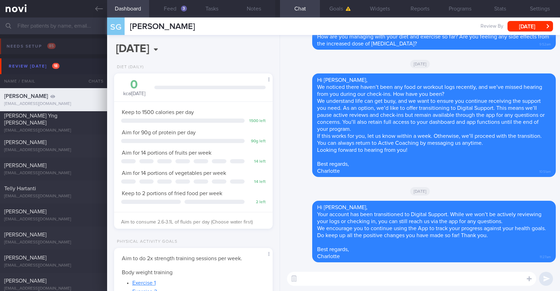
click at [394, 283] on textarea at bounding box center [411, 279] width 249 height 14
paste textarea "Hi [Patient's Name], We noticed your Optimum Plus programme has ended, and ther…"
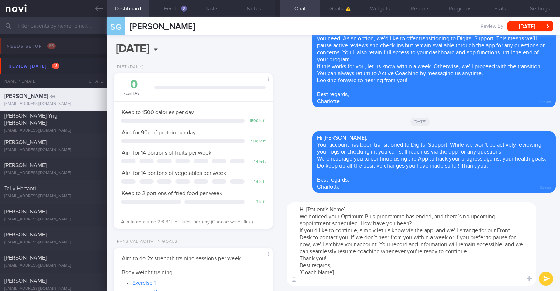
click at [346, 208] on textarea "Hi [Patient's Name], We noticed your Optimum Plus programme has ended, and ther…" at bounding box center [411, 244] width 249 height 84
click at [171, 9] on button "Feed 3" at bounding box center [170, 9] width 42 height 18
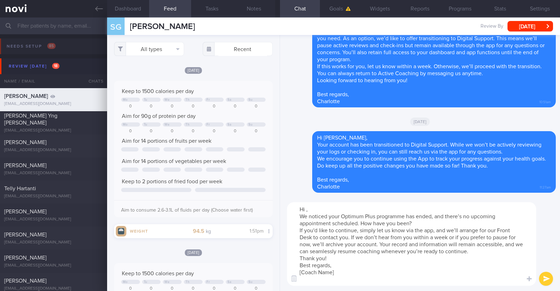
click at [306, 211] on textarea "Hi , We noticed your Optimum Plus programme has ended, and there’s no upcoming …" at bounding box center [411, 244] width 249 height 84
click at [331, 260] on textarea "Hi Steve, We noticed your Optimum Plus programme has ended, and there’s no upco…" at bounding box center [411, 244] width 249 height 84
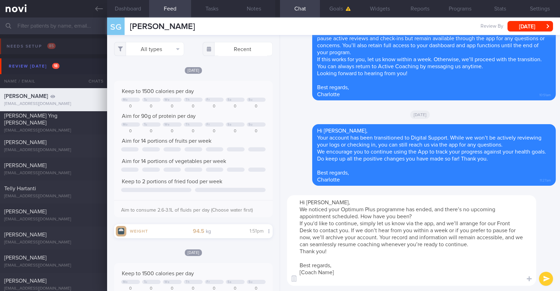
drag, startPoint x: 338, startPoint y: 272, endPoint x: 280, endPoint y: 271, distance: 57.4
click at [280, 271] on div "Hi Steve, We noticed your Optimum Plus programme has ended, and there’s no upco…" at bounding box center [420, 240] width 280 height 101
type textarea "Hi Steve, We noticed your Optimum Plus programme has ended, and there’s no upco…"
click at [551, 280] on button "submit" at bounding box center [546, 279] width 14 height 14
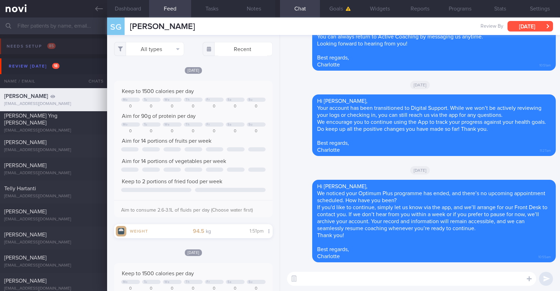
click at [516, 27] on button "[DATE]" at bounding box center [531, 26] width 46 height 11
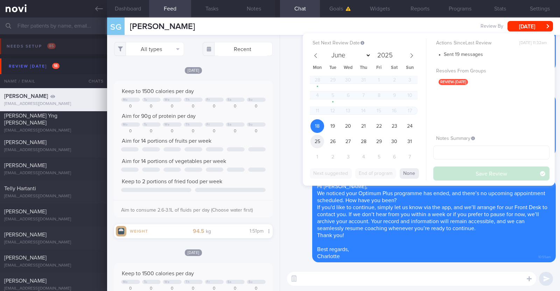
click at [318, 141] on span "25" at bounding box center [317, 142] width 14 height 14
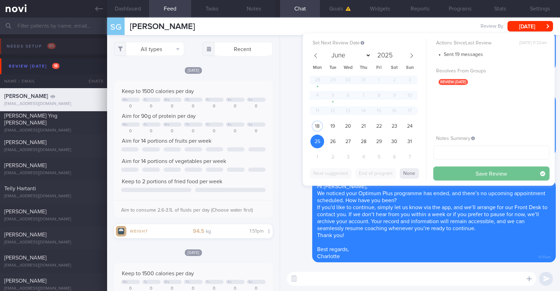
click at [452, 170] on button "Save Review" at bounding box center [491, 174] width 116 height 14
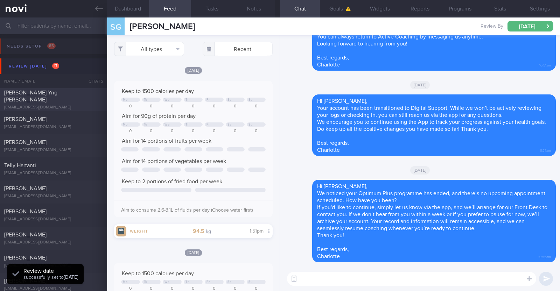
click at [18, 98] on span "[PERSON_NAME] Yng [PERSON_NAME]" at bounding box center [30, 96] width 53 height 13
type textarea "44F Co-morbidities: Allergic rhinitis Chronic insomnia Anemia for investigation…"
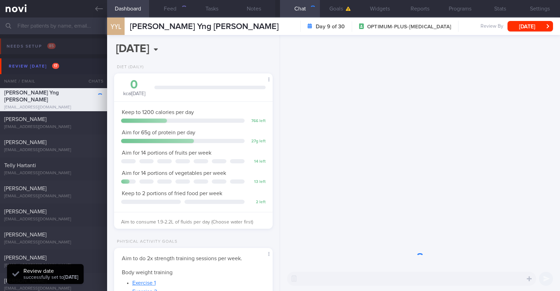
scroll to position [79, 139]
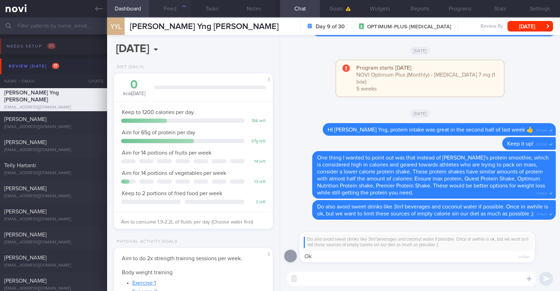
click at [173, 7] on button "Feed" at bounding box center [170, 9] width 42 height 18
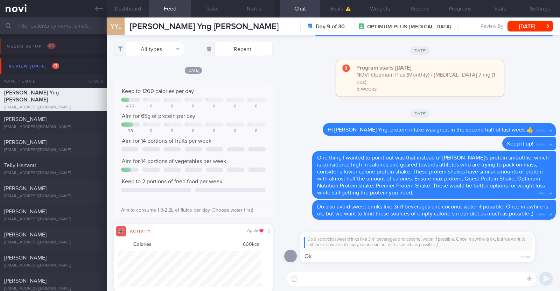
select select "7"
click at [170, 48] on button "All types" at bounding box center [149, 49] width 70 height 14
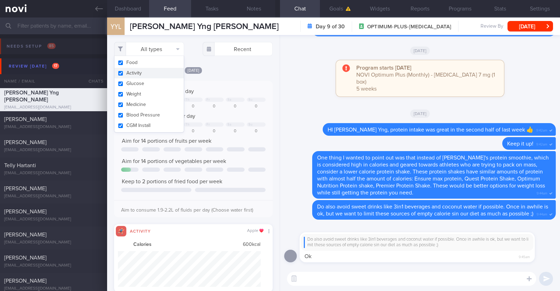
click at [147, 72] on button "Activity" at bounding box center [148, 73] width 69 height 11
checkbox input "false"
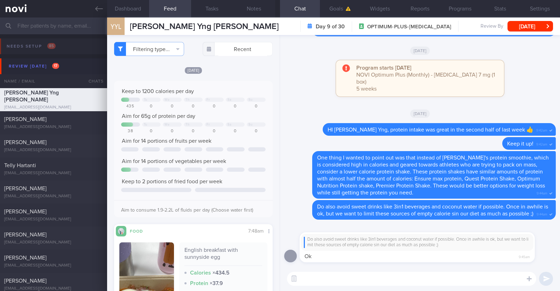
click at [226, 73] on div "[DATE]" at bounding box center [193, 70] width 159 height 7
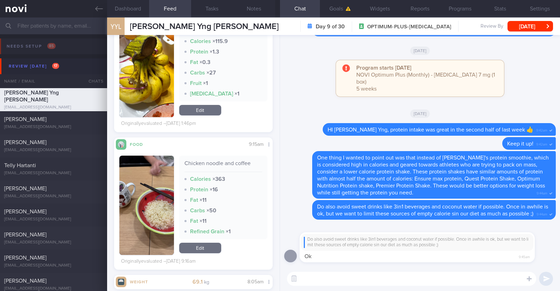
scroll to position [1421, 0]
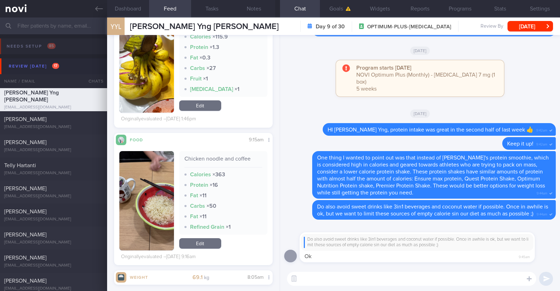
click at [152, 181] on button "button" at bounding box center [146, 200] width 55 height 99
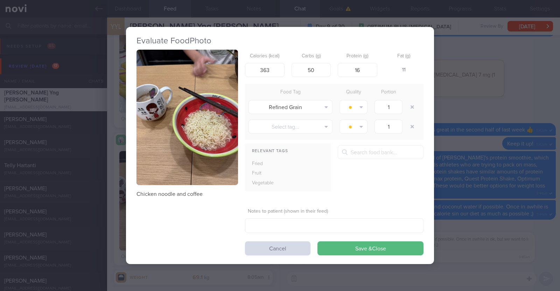
click at [110, 196] on div "Evaluate Food Photo Chicken noodle and coffee Calories (kcal) 363 Carbs (g) 50 …" at bounding box center [280, 145] width 560 height 291
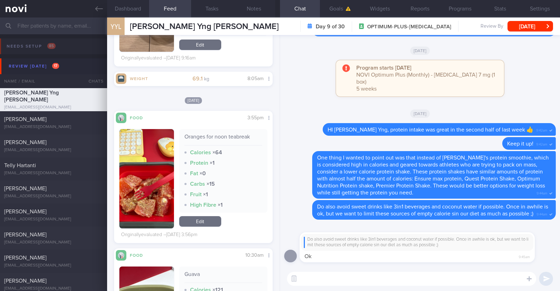
scroll to position [1615, 0]
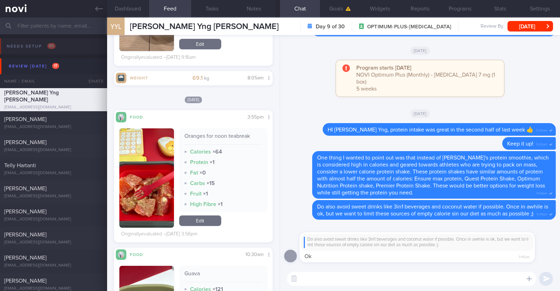
click at [138, 186] on button "button" at bounding box center [146, 177] width 55 height 99
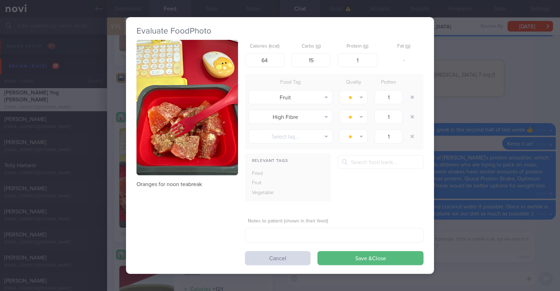
click at [109, 183] on div "Evaluate Food Photo Oranges for noon teabreak Calories (kcal) 64 Carbs (g) 15 P…" at bounding box center [280, 145] width 560 height 291
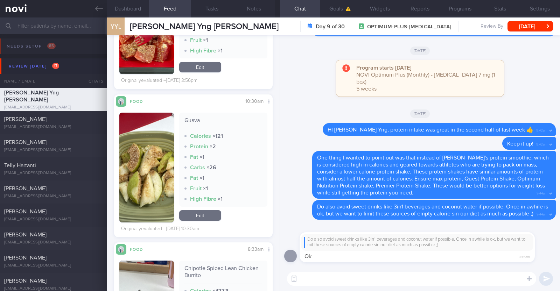
scroll to position [1753, 0]
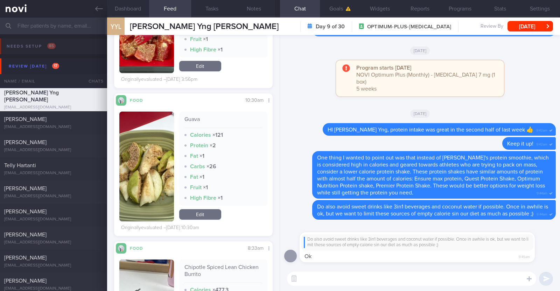
click at [141, 186] on button "button" at bounding box center [146, 167] width 55 height 110
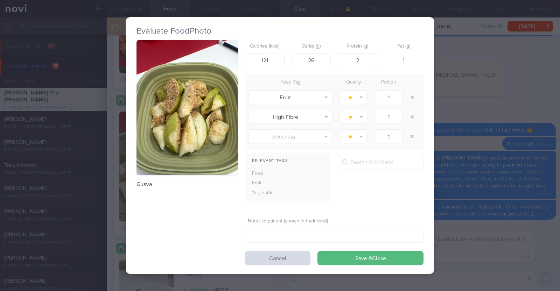
click at [116, 175] on div "Evaluate Food Photo Guava Calories (kcal) 121 Carbs (g) 26 Protein (g) 2 Fat (g…" at bounding box center [280, 145] width 560 height 291
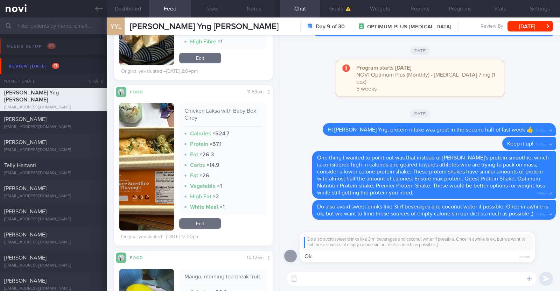
scroll to position [2744, 0]
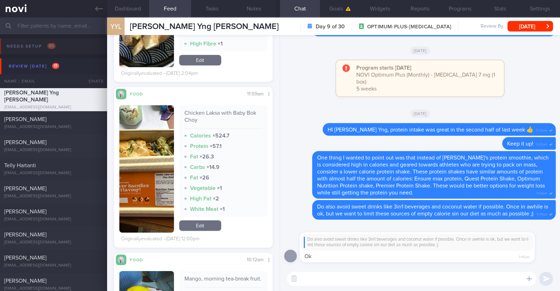
click at [359, 281] on textarea at bounding box center [411, 279] width 249 height 14
type textarea "Happy [DATE] [PERSON_NAME] Yng, I hope you had a restful weekend"
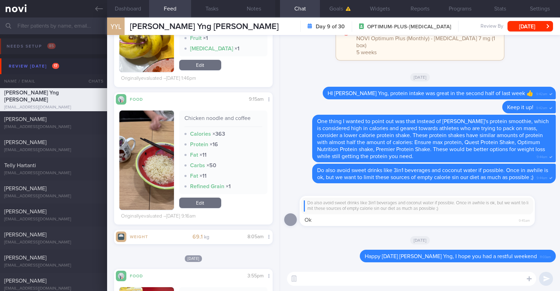
scroll to position [1461, 0]
type textarea "I"
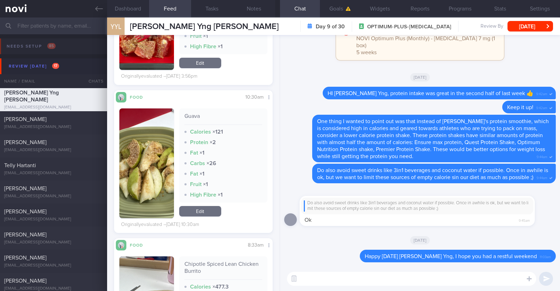
scroll to position [1756, 0]
click at [158, 146] on button "button" at bounding box center [146, 163] width 55 height 110
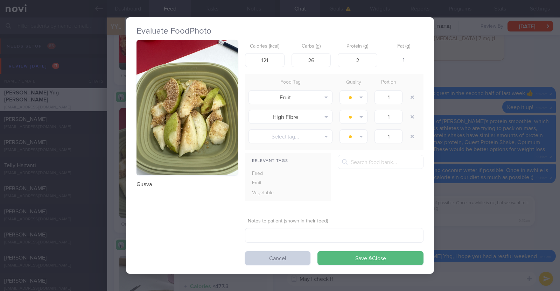
click at [299, 259] on button "Cancel" at bounding box center [277, 258] width 65 height 14
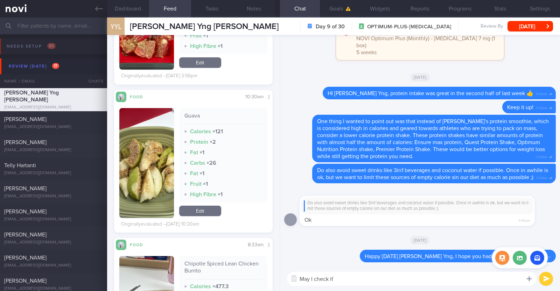
click at [534, 279] on div at bounding box center [529, 278] width 13 height 13
click at [516, 257] on label at bounding box center [520, 258] width 14 height 14
click at [0, 0] on input "file" at bounding box center [0, 0] width 0 height 0
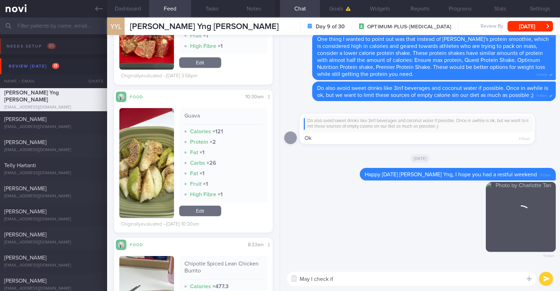
drag, startPoint x: 340, startPoint y: 282, endPoint x: 277, endPoint y: 264, distance: 65.1
click at [277, 264] on div "Dashboard Feed 2193 Tasks Notes Chat Goals Widgets Reports Programs Stats Setti…" at bounding box center [333, 155] width 453 height 274
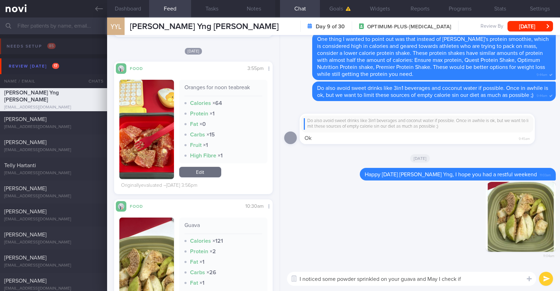
scroll to position [1645, 0]
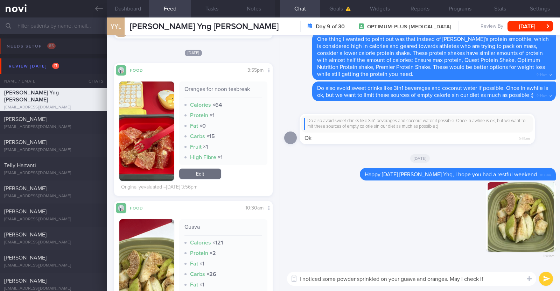
click at [488, 284] on textarea "I noticed some powder sprinkled on your guava and oranges. May I check if" at bounding box center [411, 279] width 249 height 14
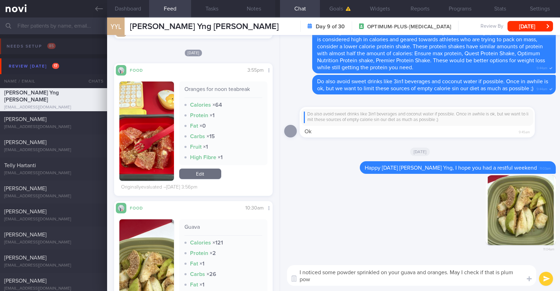
scroll to position [0, 0]
type textarea "I noticed some powder sprinkled on your guava and oranges. May I check if that …"
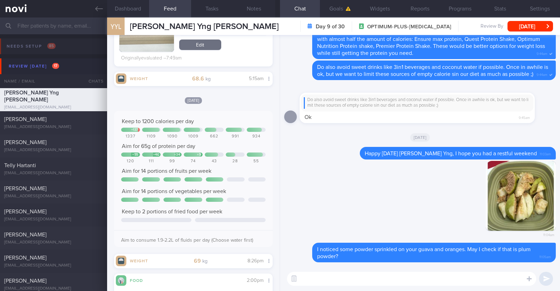
scroll to position [338, 0]
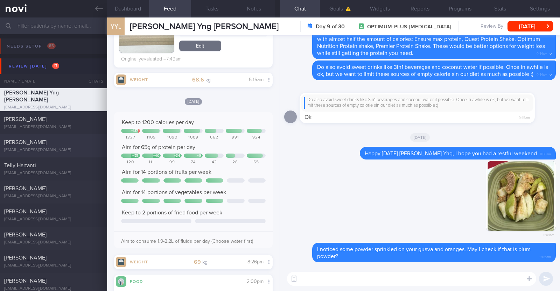
click at [65, 144] on div "[PERSON_NAME]" at bounding box center [52, 142] width 97 height 7
type textarea "34F Nil PMHx/ Meds [MEDICAL_DATA] 3mg OM x 1/12 1x/wk pickleball x 2h"
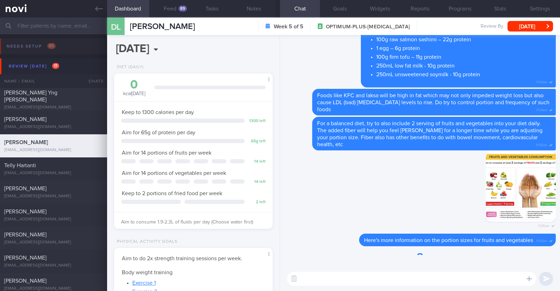
scroll to position [79, 139]
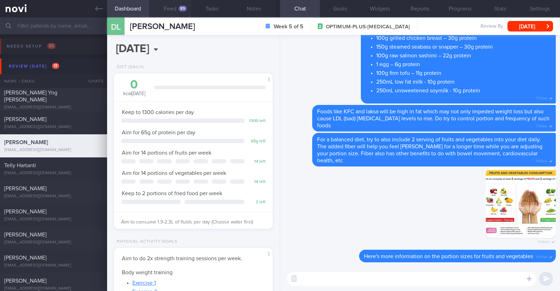
click at [170, 9] on button "Feed 89" at bounding box center [170, 9] width 42 height 18
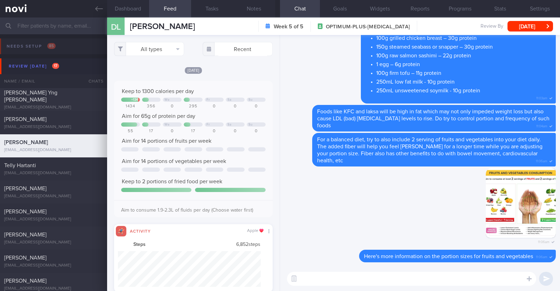
scroll to position [36, 143]
click at [158, 53] on button "All types" at bounding box center [149, 49] width 70 height 14
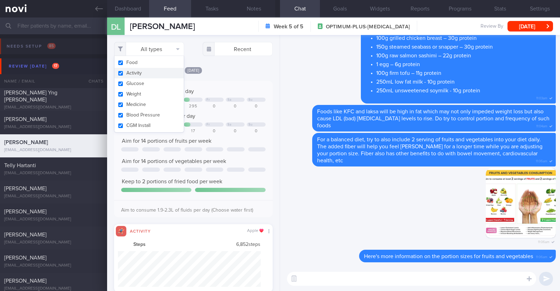
click at [150, 73] on button "Activity" at bounding box center [148, 73] width 69 height 11
checkbox input "false"
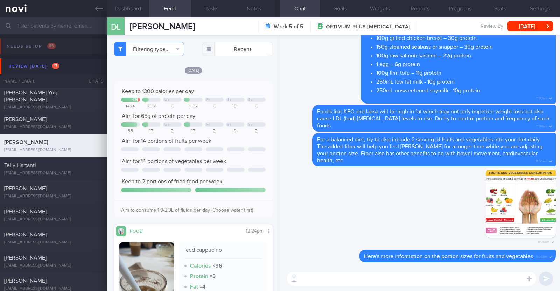
click at [228, 68] on div "[DATE]" at bounding box center [193, 70] width 159 height 7
select select "7"
click at [335, 282] on textarea at bounding box center [411, 279] width 249 height 14
type textarea "Hi [PERSON_NAME], hope you had a restful weekend"
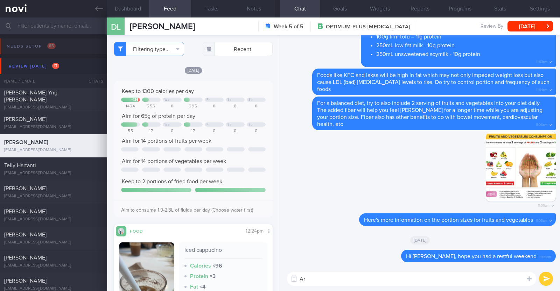
type textarea "A"
type textarea "How have you been coping with your diet and exercise in the past week?"
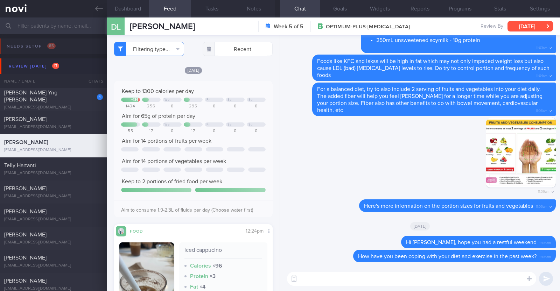
click at [527, 28] on button "[DATE]" at bounding box center [531, 26] width 46 height 11
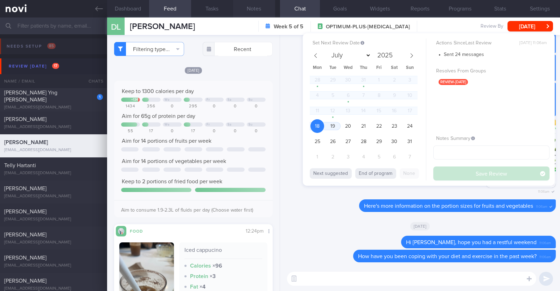
click at [250, 13] on button "Notes" at bounding box center [254, 9] width 42 height 18
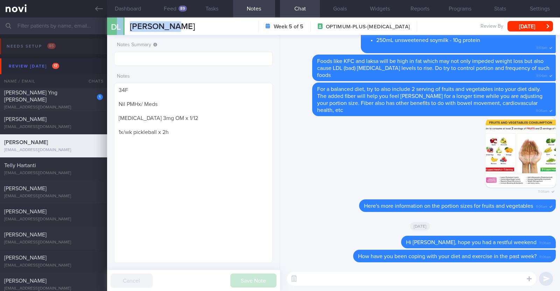
drag, startPoint x: 176, startPoint y: 27, endPoint x: 115, endPoint y: 32, distance: 61.4
click at [115, 32] on div "DL [PERSON_NAME] [PERSON_NAME] [EMAIL_ADDRESS][DOMAIN_NAME] Week 5 of 5 OPTIMUM…" at bounding box center [333, 27] width 453 height 18
click at [180, 38] on div "Notes Summary Notes 34F Nil PMHx/ Meds [MEDICAL_DATA] 3mg OM x 1/12 1x/wk pickl…" at bounding box center [193, 163] width 173 height 256
drag, startPoint x: 177, startPoint y: 27, endPoint x: 130, endPoint y: 26, distance: 46.6
click at [130, 26] on div "DL [PERSON_NAME] [PERSON_NAME] [EMAIL_ADDRESS][DOMAIN_NAME] Week 5 of 5 OPTIMUM…" at bounding box center [333, 27] width 453 height 18
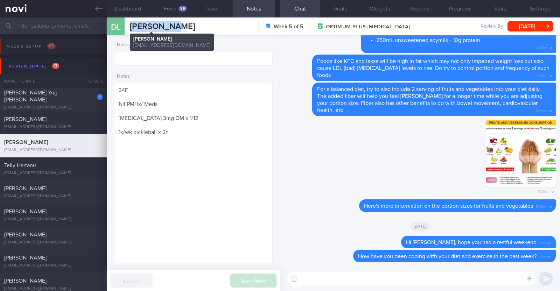
copy span "[PERSON_NAME]"
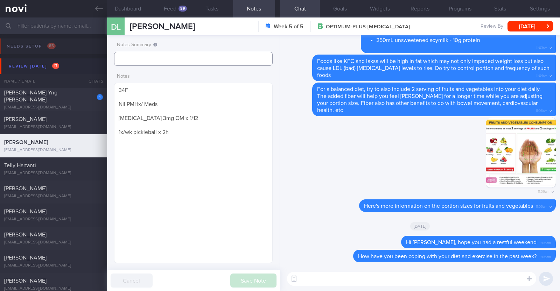
click at [205, 58] on input "text" at bounding box center [193, 59] width 159 height 14
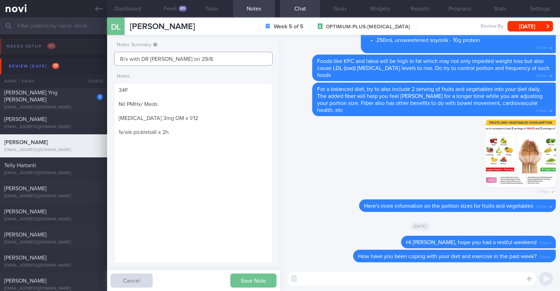
type input "R/v with DR [PERSON_NAME] on 29/8."
click at [270, 282] on button "Save Note" at bounding box center [253, 281] width 46 height 14
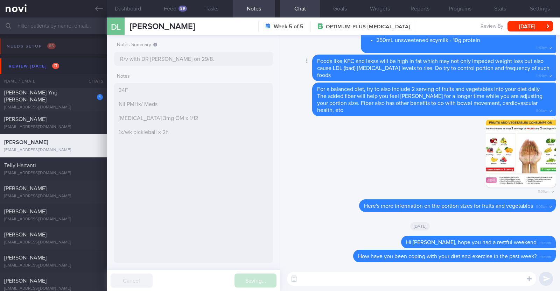
type input "R/v with DR [PERSON_NAME] on 29/8."
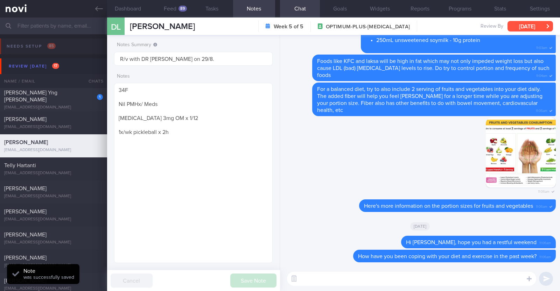
click at [520, 24] on button "[DATE]" at bounding box center [531, 26] width 46 height 11
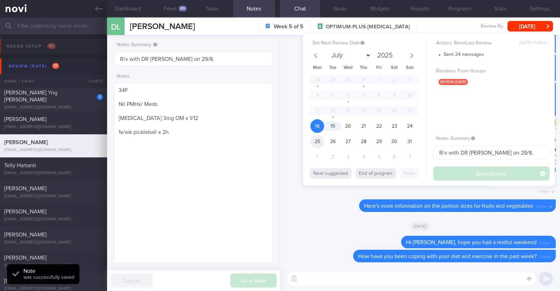
click at [317, 142] on span "25" at bounding box center [317, 142] width 14 height 14
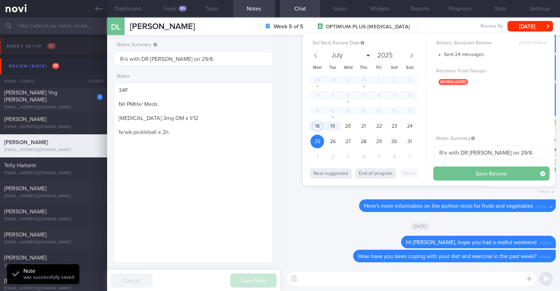
click at [447, 169] on button "Save Review" at bounding box center [491, 174] width 116 height 14
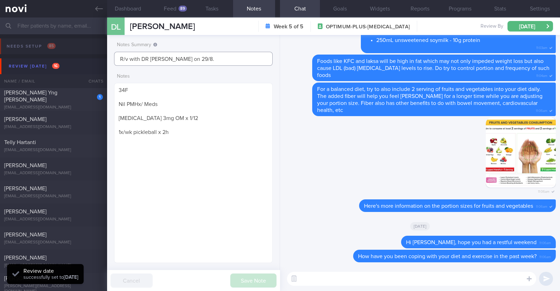
click at [195, 61] on input "R/v with DR [PERSON_NAME] on 29/8." at bounding box center [193, 59] width 159 height 14
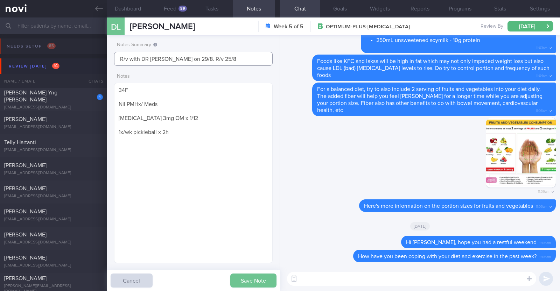
type input "R/v with DR [PERSON_NAME] on 29/8. R/v 25/8"
click at [257, 274] on button "Save Note" at bounding box center [253, 281] width 46 height 14
type input "R/v with DR [PERSON_NAME] on 29/8. R/v 25/8"
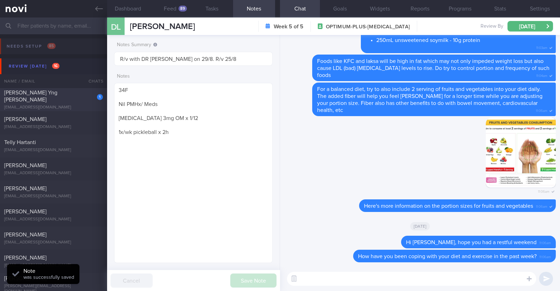
click at [93, 105] on div "[EMAIL_ADDRESS][DOMAIN_NAME]" at bounding box center [53, 107] width 99 height 5
type textarea "44F Co-morbidities: [MEDICAL_DATA] [MEDICAL_DATA] [MEDICAL_DATA] for investigat…"
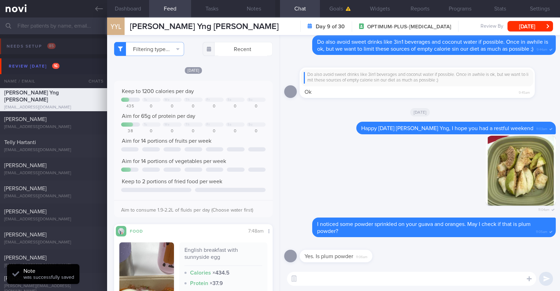
click at [375, 274] on textarea at bounding box center [411, 279] width 249 height 14
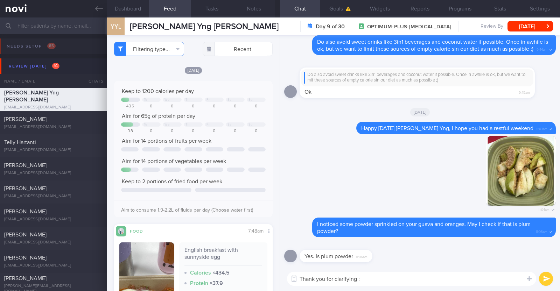
type textarea "Thank you for clarifying :)"
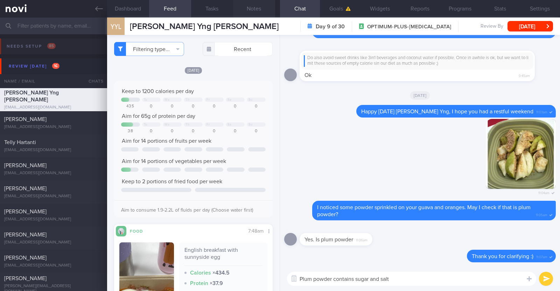
click at [252, 5] on button "Notes" at bounding box center [254, 9] width 42 height 18
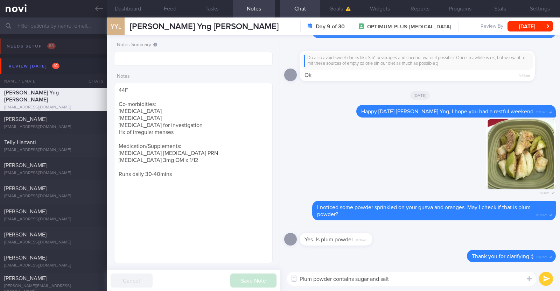
click at [406, 284] on textarea "Plum powder contains sugar and salt" at bounding box center [411, 279] width 249 height 14
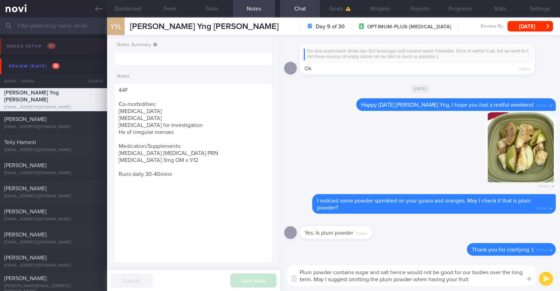
type textarea "Plum powder contains sugar and salt hence would not be good for our bodies over…"
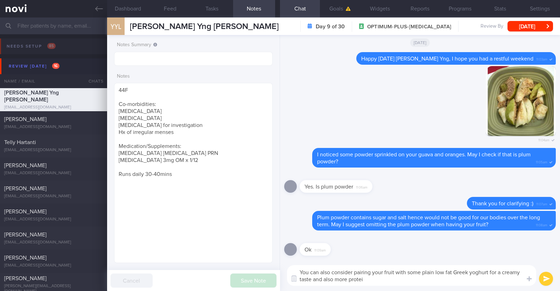
type textarea "You can also consider pairing your fruit with some plain low fat Greek yoghurt …"
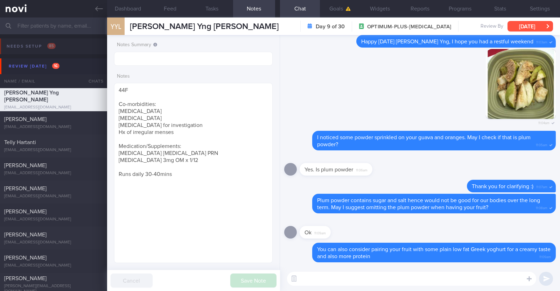
click at [519, 27] on button "[DATE]" at bounding box center [531, 26] width 46 height 11
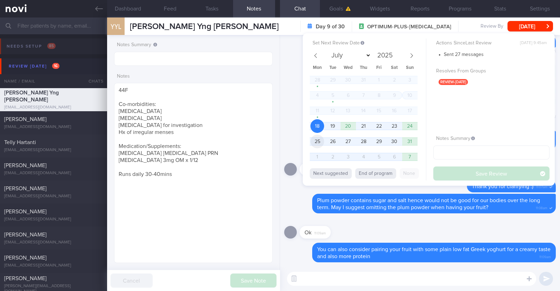
click at [318, 140] on span "25" at bounding box center [317, 142] width 14 height 14
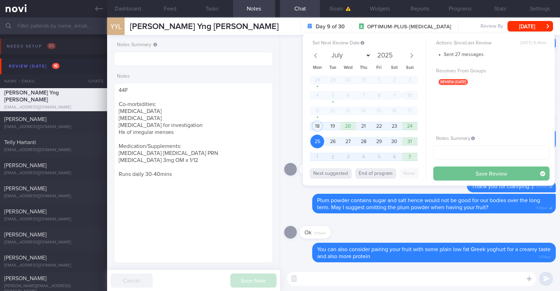
click at [470, 172] on button "Save Review" at bounding box center [491, 174] width 116 height 14
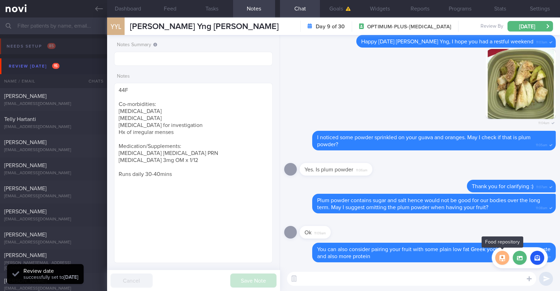
click at [505, 259] on button "button" at bounding box center [502, 258] width 14 height 14
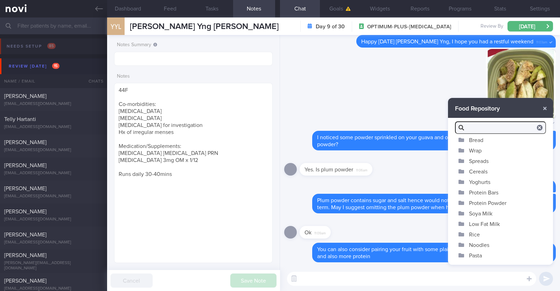
click at [481, 183] on button "Yoghurts" at bounding box center [500, 182] width 105 height 11
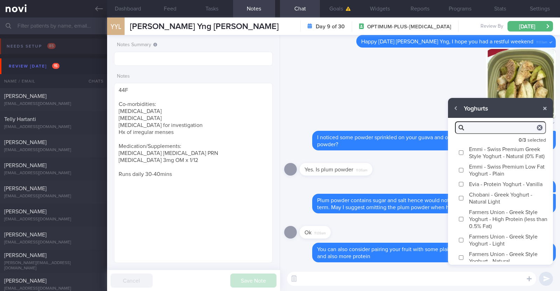
click at [484, 153] on label "Emmi - Swiss Premium Greek Style Yoghurt - Natural (0% Fat)" at bounding box center [500, 153] width 105 height 18
click at [464, 153] on input "Emmi - Swiss Premium Greek Style Yoghurt - Natural (0% Fat)" at bounding box center [461, 153] width 5 height 5
checkbox input "true"
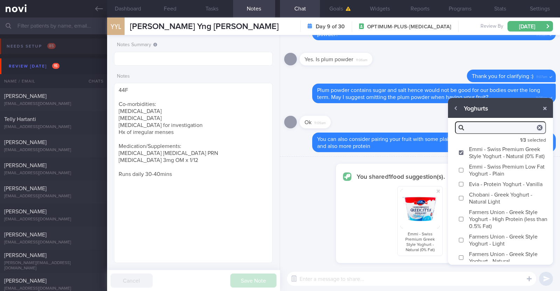
click at [485, 207] on label "Chobani - Greek Yoghurt - Natural Light" at bounding box center [500, 198] width 105 height 18
click at [464, 201] on input "Chobani - Greek Yoghurt - Natural Light" at bounding box center [461, 198] width 5 height 5
checkbox input "true"
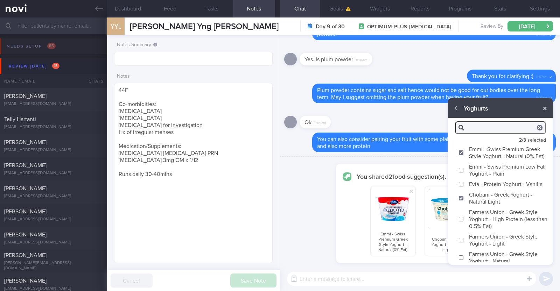
click at [482, 228] on label "Farmers Union - Greek Style Yoghurt - High Protein (less than 0.5% Fat)" at bounding box center [500, 219] width 105 height 25
click at [464, 222] on input "Farmers Union - Greek Style Yoghurt - High Protein (less than 0.5% Fat)" at bounding box center [461, 219] width 5 height 5
checkbox input "true"
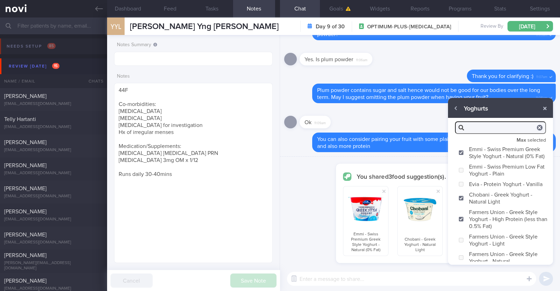
click at [421, 282] on textarea at bounding box center [411, 279] width 249 height 14
type textarea "Here are some good options you can try out"
checkbox input "false"
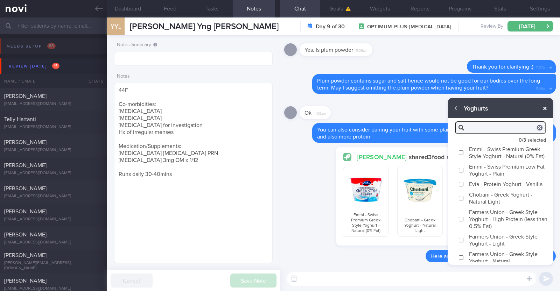
click at [547, 108] on button "button" at bounding box center [545, 108] width 13 height 13
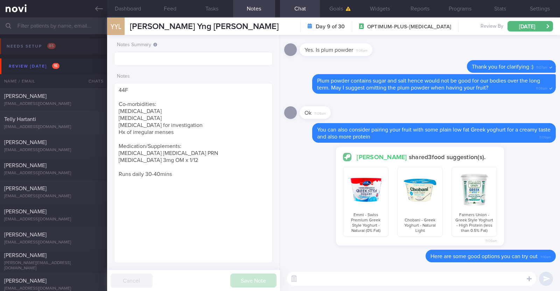
click at [72, 126] on div "[EMAIL_ADDRESS][DOMAIN_NAME]" at bounding box center [53, 127] width 99 height 5
type textarea "54F Co-morbidities: [MEDICAL_DATA] [MEDICAL_DATA] 7mg OM Gym (has PT) x2/week (…"
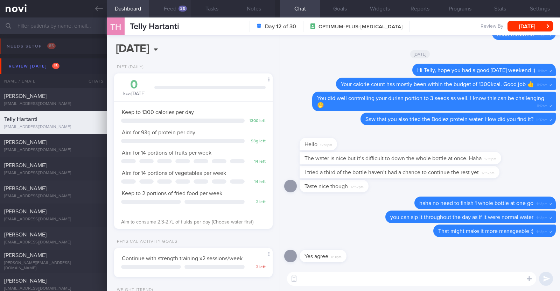
click at [179, 2] on button "Feed 26" at bounding box center [170, 9] width 42 height 18
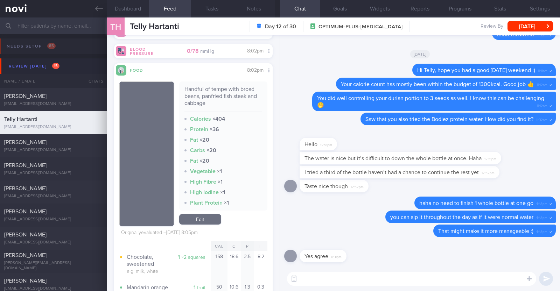
scroll to position [1729, 0]
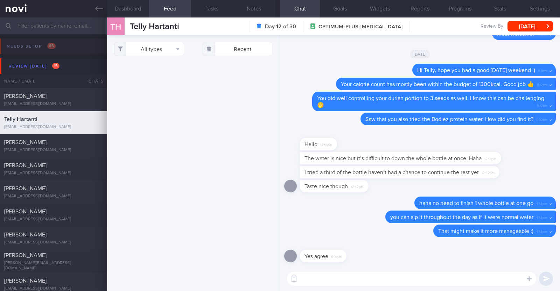
select select "7"
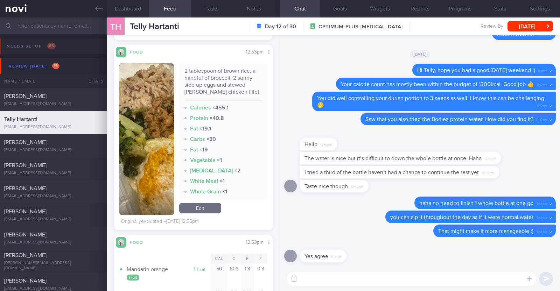
scroll to position [2578, 0]
click at [317, 277] on textarea at bounding box center [411, 279] width 249 height 14
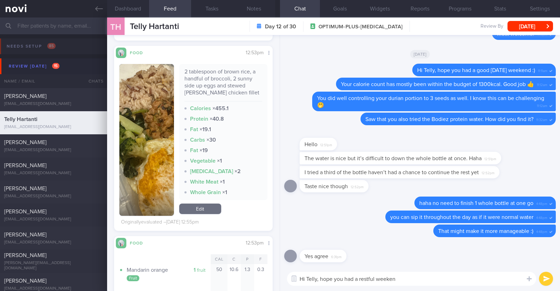
type textarea "Hi Telly, hope you had a restful weekend"
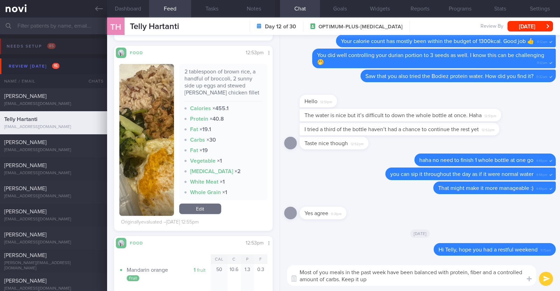
type textarea "Most of you meals in the past week have been balanced with protein, fiber and a…"
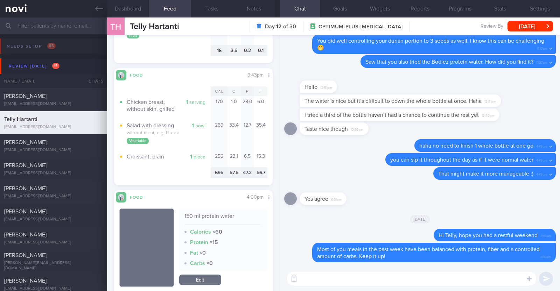
scroll to position [885, 0]
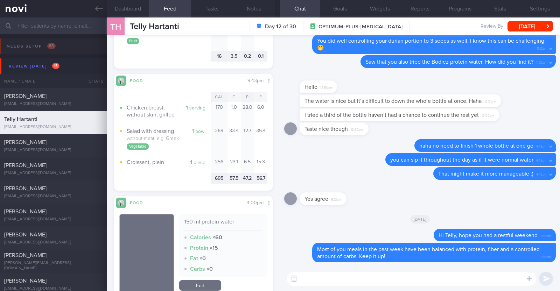
click at [348, 281] on textarea at bounding box center [411, 279] width 249 height 14
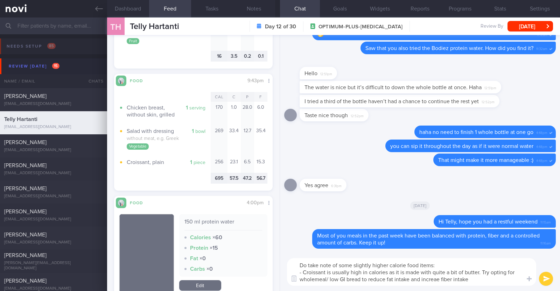
click at [436, 282] on textarea "Do take note of some slightly higher calorie food items: - Croissant is usually…" at bounding box center [411, 272] width 249 height 28
click at [485, 278] on textarea "Do take note of some slightly higher calorie food items: - Croissant is usually…" at bounding box center [411, 272] width 249 height 28
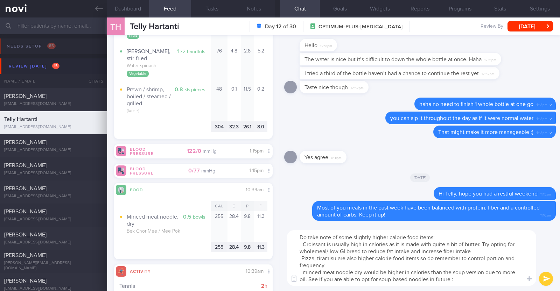
type textarea "Do take note of some slightly higher calorie food items: - Croissant is usually…"
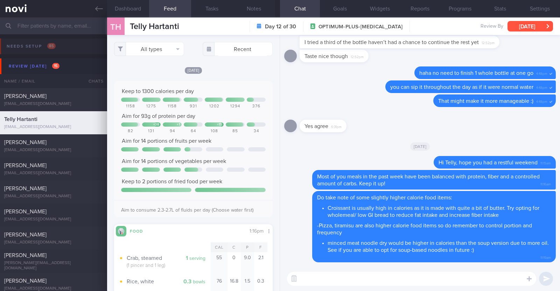
click at [517, 28] on button "[DATE]" at bounding box center [531, 26] width 46 height 11
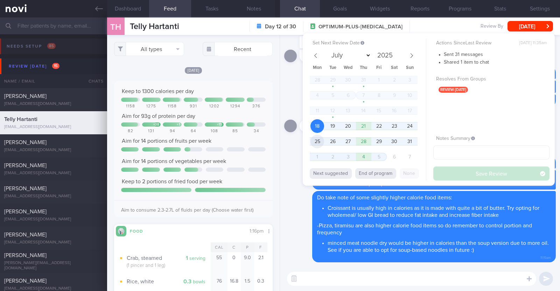
click at [316, 142] on span "25" at bounding box center [317, 142] width 14 height 14
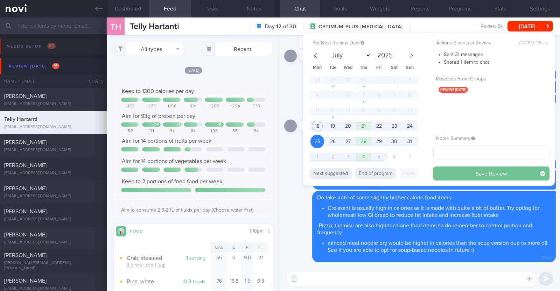
click at [448, 174] on button "Save Review" at bounding box center [491, 174] width 116 height 14
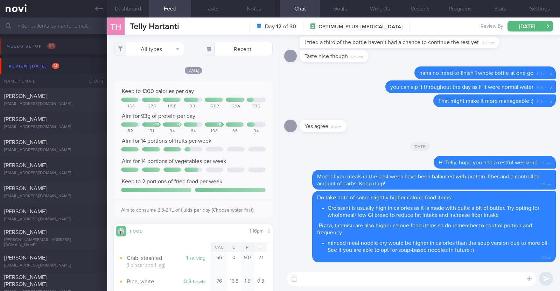
select select "7"
click at [75, 124] on div "[PERSON_NAME] [EMAIL_ADDRESS][DOMAIN_NAME]" at bounding box center [53, 123] width 107 height 14
type textarea "35F Comorbidities: [MEDICAL_DATA] ([MEDICAL_DATA]) [MEDICAL_DATA] [MEDICAL_DATA…"
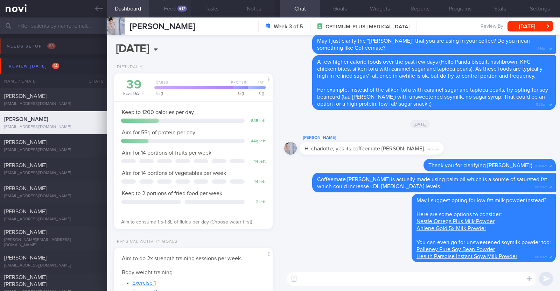
scroll to position [70, 139]
click at [175, 3] on button "Feed 617" at bounding box center [170, 9] width 42 height 18
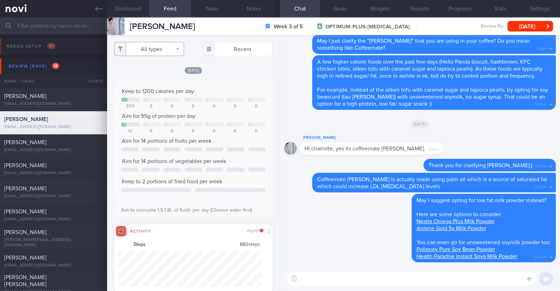
click at [168, 48] on button "All types" at bounding box center [149, 49] width 70 height 14
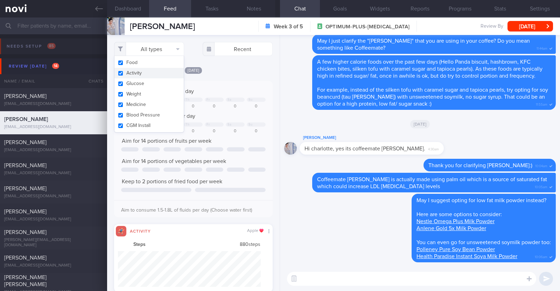
click at [151, 74] on button "Activity" at bounding box center [148, 73] width 69 height 11
checkbox input "false"
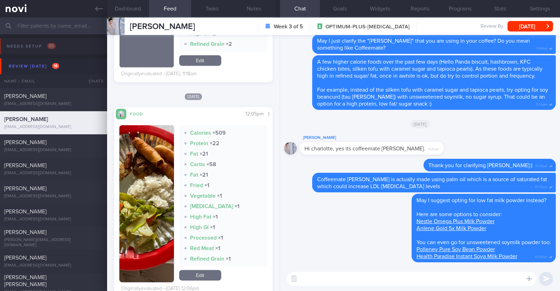
click at [160, 193] on button "button" at bounding box center [146, 203] width 55 height 157
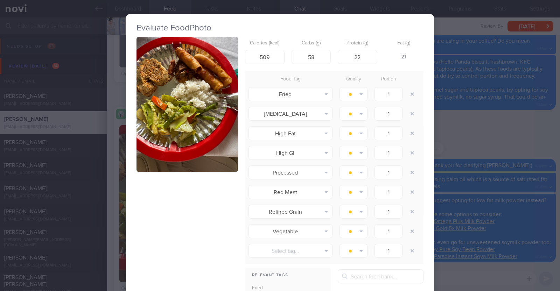
click at [118, 196] on div "Evaluate Food Photo Calories (kcal) 509 Carbs (g) 58 Protein (g) 22 Fat (g) 21 …" at bounding box center [280, 145] width 560 height 291
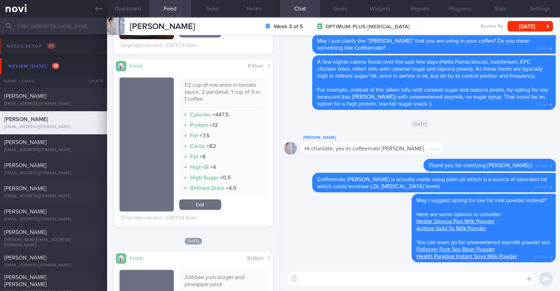
scroll to position [2199, 0]
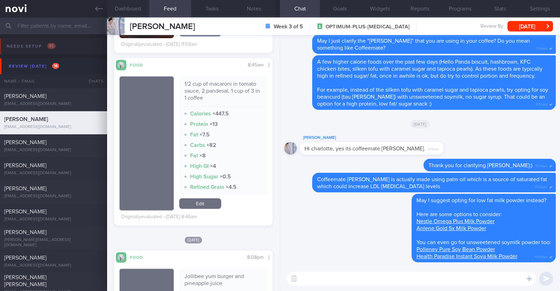
click at [316, 279] on textarea at bounding box center [411, 279] width 249 height 14
click at [304, 279] on textarea "HI Charlaine" at bounding box center [411, 279] width 249 height 14
click at [341, 281] on textarea "Hi Charlaine" at bounding box center [411, 279] width 249 height 14
type textarea "Hi Charlaine, hope you had a restful weekend"
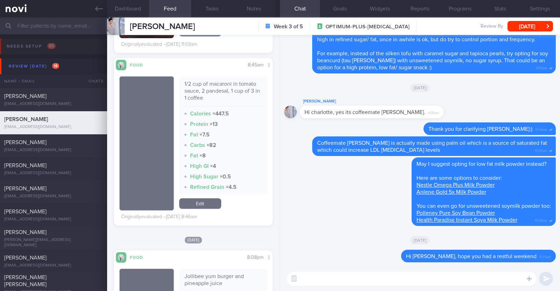
scroll to position [0, 0]
type textarea "Protein intake is slightly on the lower side the past week"
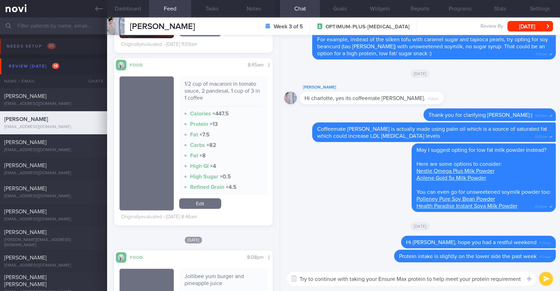
type textarea "Try to continue with taking your Ensure Max protein to help meet your protein r…"
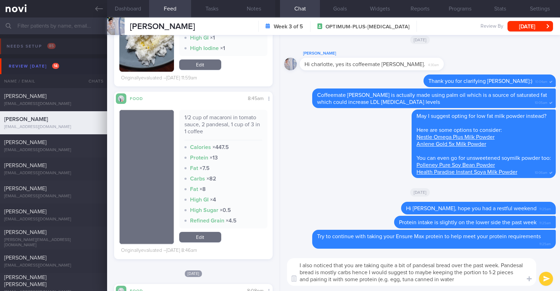
click at [480, 282] on textarea "I also noticed that you are taking quite a bit of pandesal bread over the past …" at bounding box center [411, 272] width 249 height 28
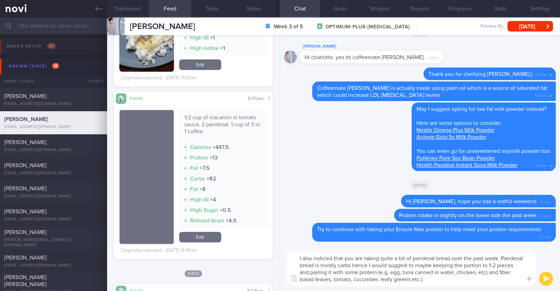
type textarea "I also noticed that you are taking quite a bit of pandesal bread over the past …"
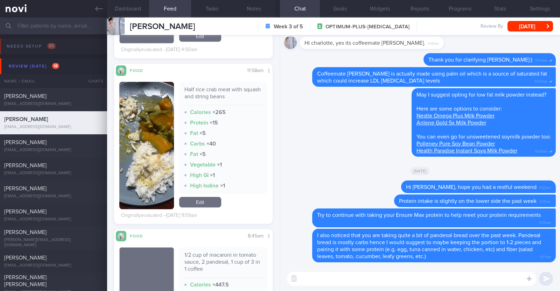
scroll to position [2049, 0]
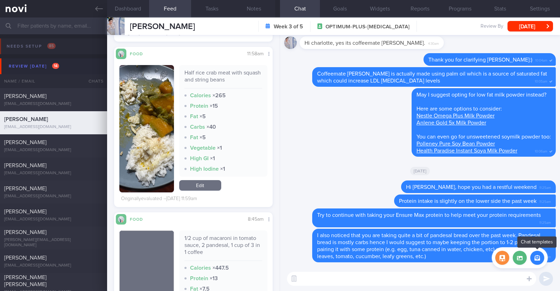
click at [532, 257] on button "button" at bounding box center [537, 258] width 14 height 14
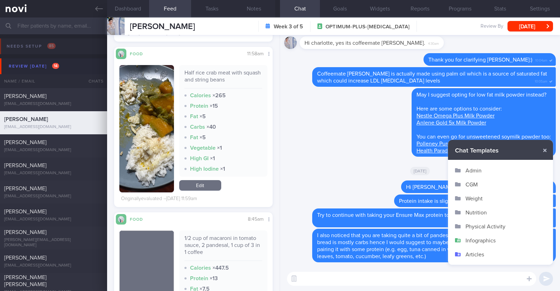
click at [497, 242] on button "Infographics" at bounding box center [500, 240] width 105 height 14
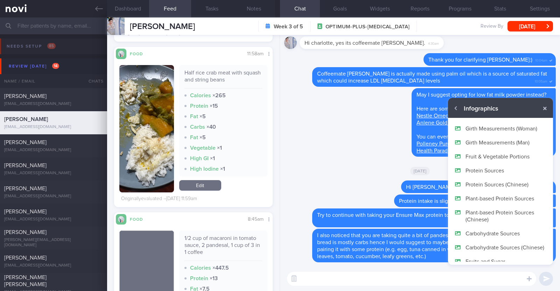
scroll to position [42, 0]
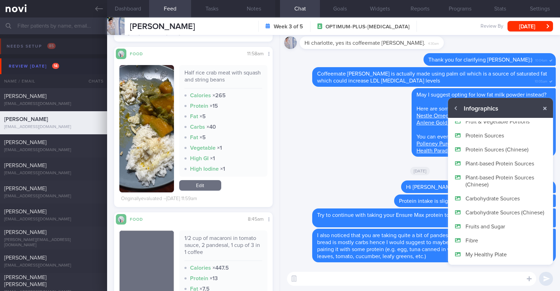
click at [482, 254] on button "My Healthy Plate" at bounding box center [500, 254] width 105 height 14
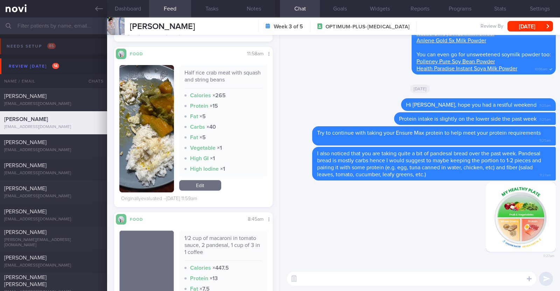
scroll to position [0, 0]
click at [459, 278] on textarea at bounding box center [411, 279] width 249 height 14
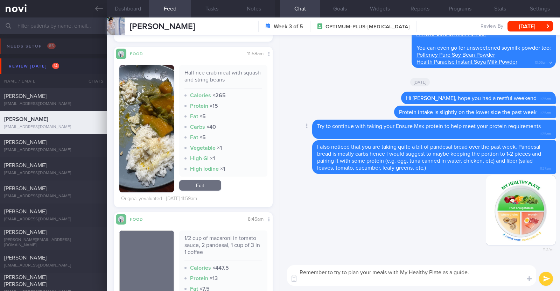
paste textarea "- Fill half of your plate with non-starchy vegetables - Fill another one quarte…"
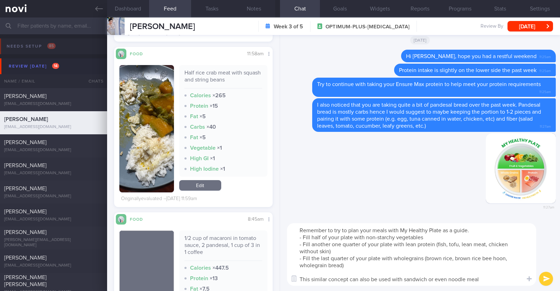
type textarea "Remember to try to plan your meals with My Healthy Plate as a guide. - Fill hal…"
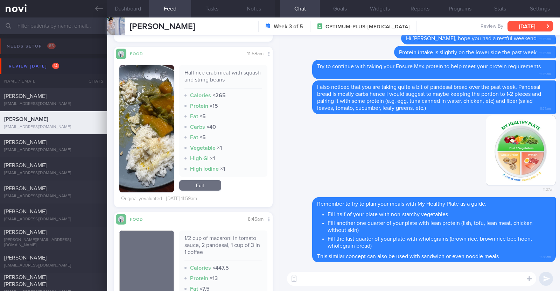
click at [518, 27] on button "[DATE]" at bounding box center [531, 26] width 46 height 11
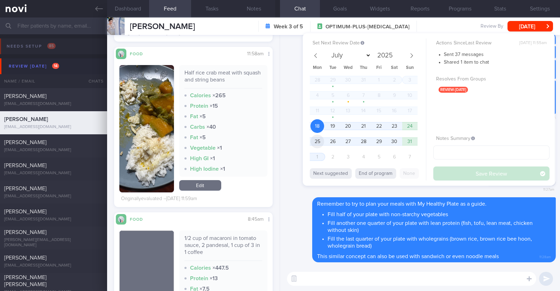
click at [321, 146] on span "25" at bounding box center [317, 142] width 14 height 14
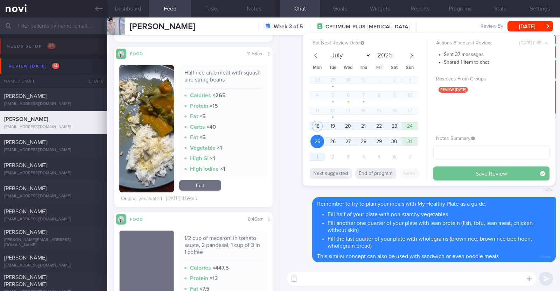
click at [446, 173] on button "Save Review" at bounding box center [491, 174] width 116 height 14
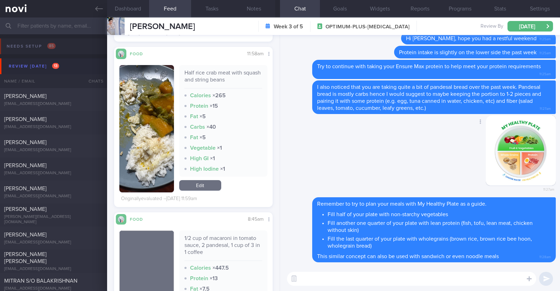
click at [334, 165] on div "Delete 11:27am" at bounding box center [420, 157] width 272 height 82
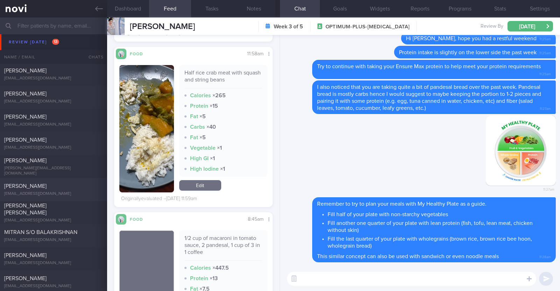
scroll to position [49, 0]
click at [77, 236] on div "MITRAN S/O BALAKRISHNAN mitran1@hotmail.com" at bounding box center [53, 236] width 107 height 14
type input "KIV downgrade to digital support on 18/8"
type textarea "41M Nil PMHx [MEDICAL_DATA] 0.25mg for 2 weeks, then 0.5mg for 3 weeks, and 1mg…"
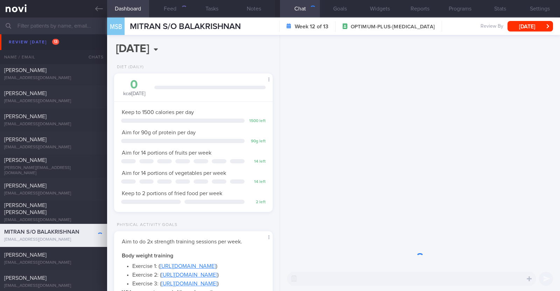
scroll to position [79, 139]
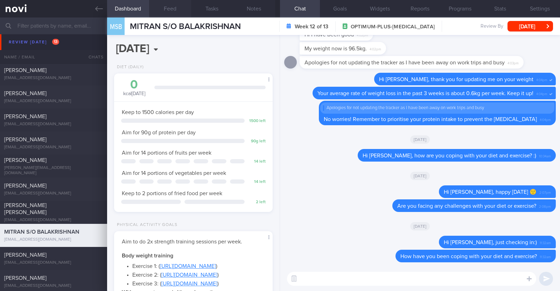
click at [173, 12] on button "Feed" at bounding box center [170, 9] width 42 height 18
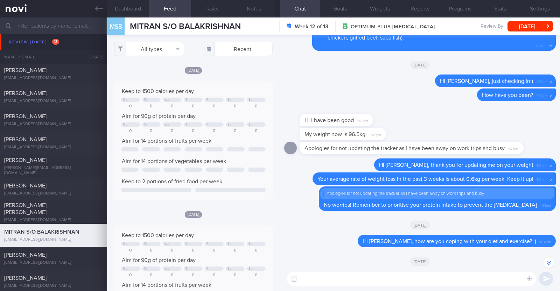
scroll to position [-89, 0]
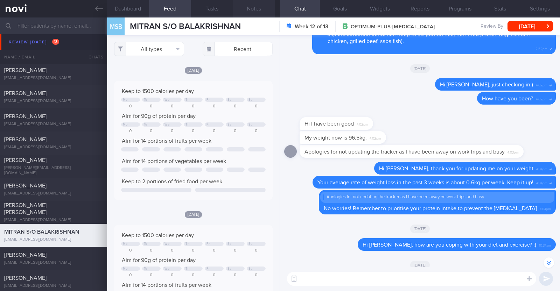
click at [265, 11] on button "Notes" at bounding box center [254, 9] width 42 height 18
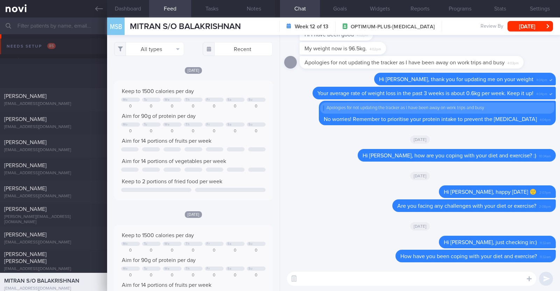
select select "7"
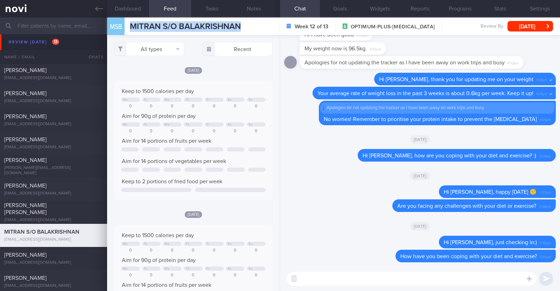
drag, startPoint x: 132, startPoint y: 27, endPoint x: 272, endPoint y: 23, distance: 140.4
click at [272, 23] on div "MSB MITRAN S/O BALAKRISHNAN MITRAN S/O BALAKRISHNAN [EMAIL_ADDRESS][DOMAIN_NAME…" at bounding box center [333, 27] width 453 height 18
copy div "MITRAN S/O BALAKRISHNAN MITRAN S/O BALAKRISHNAN [EMAIL_ADDRESS][DOMAIN_NAME]"
click at [289, 149] on div "Delete Hi [PERSON_NAME], how are you coping with your diet and exercise? :) 10:…" at bounding box center [420, 157] width 272 height 17
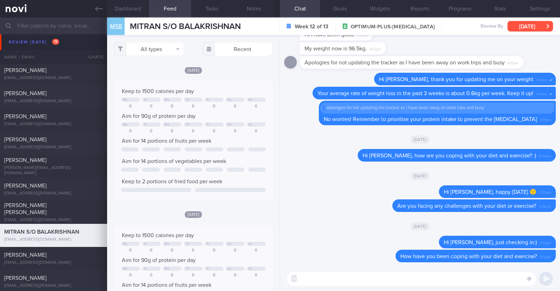
click at [517, 26] on button "[DATE]" at bounding box center [531, 26] width 46 height 11
click at [357, 220] on div "[DATE]" at bounding box center [420, 226] width 272 height 20
click at [325, 274] on textarea at bounding box center [411, 279] width 249 height 14
paste textarea "Hi [Patient's Name], We noticed there haven’t been any food or workout logs rec…"
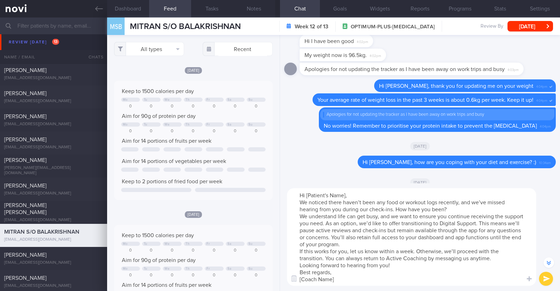
scroll to position [-83, 0]
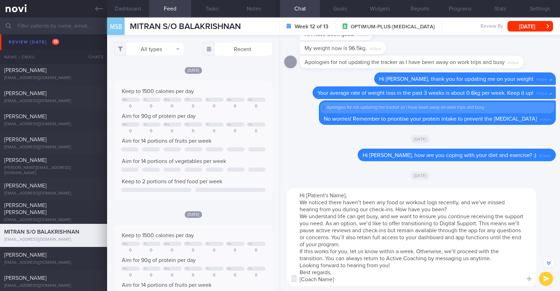
click at [347, 197] on textarea "Hi [Patient's Name], We noticed there haven’t been any food or workout logs rec…" at bounding box center [411, 237] width 249 height 98
click at [397, 262] on textarea "Hi Mitran, We noticed there haven’t been any food or workout logs recently, and…" at bounding box center [411, 237] width 249 height 98
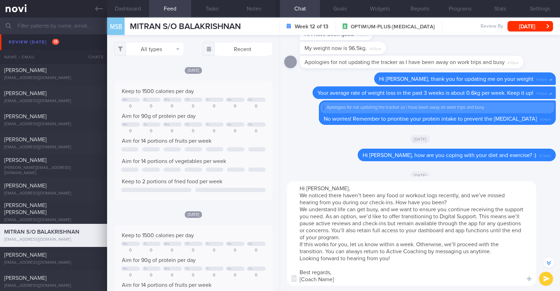
drag, startPoint x: 338, startPoint y: 279, endPoint x: 285, endPoint y: 277, distance: 53.2
click at [285, 277] on div "Hi Mitran, We noticed there haven’t been any food or workout logs recently, and…" at bounding box center [420, 233] width 280 height 115
type textarea "Hi Mitran, We noticed there haven’t been any food or workout logs recently, and…"
click at [544, 275] on button "submit" at bounding box center [546, 279] width 14 height 14
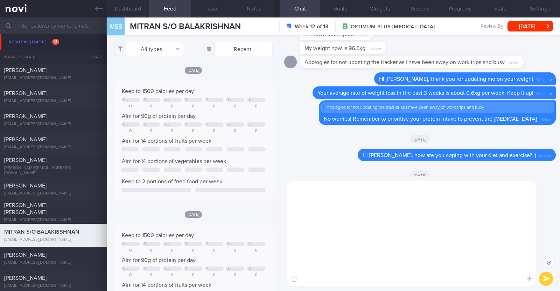
scroll to position [0, 0]
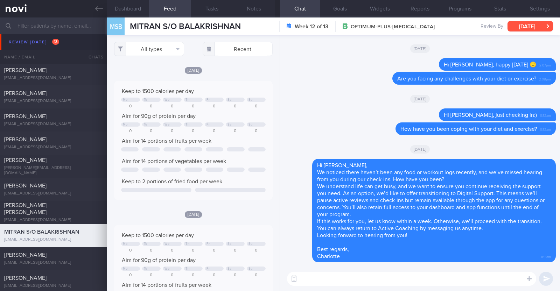
click at [534, 21] on button "[DATE]" at bounding box center [531, 26] width 46 height 11
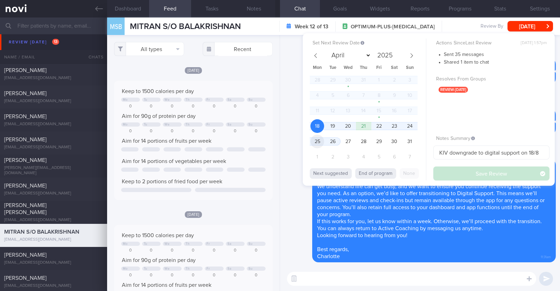
click at [319, 144] on span "25" at bounding box center [317, 142] width 14 height 14
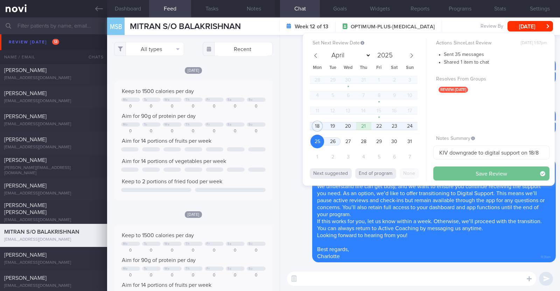
click at [443, 173] on button "Save Review" at bounding box center [491, 174] width 116 height 14
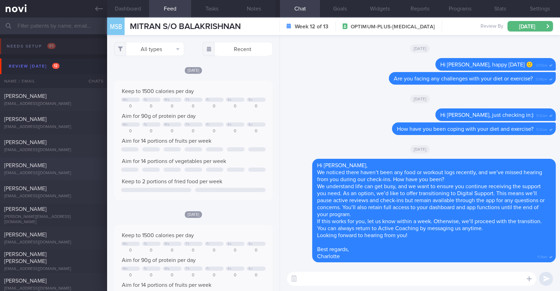
click at [59, 170] on div "Lara Zalena Kamal larakamal@gmail.com" at bounding box center [53, 169] width 107 height 14
type textarea "33F Comorbidities: Previous history of nasal cancer, in remission since 2016, w…"
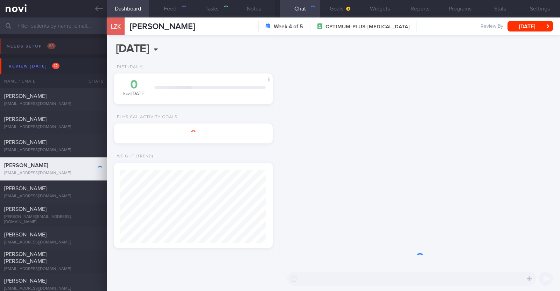
scroll to position [79, 139]
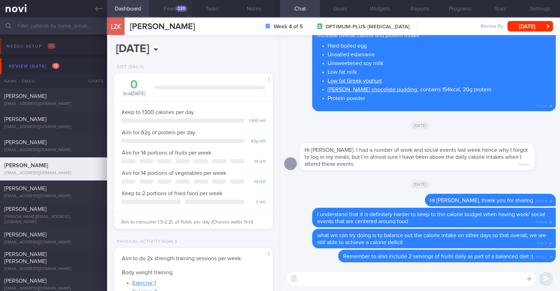
click at [173, 11] on button "Feed 220" at bounding box center [170, 9] width 42 height 18
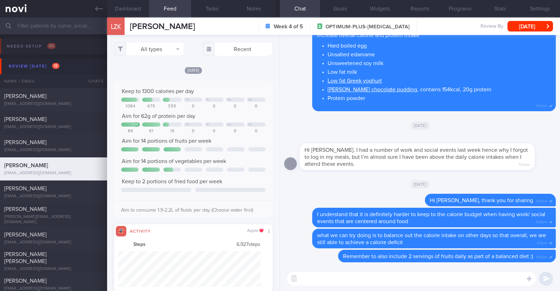
scroll to position [36, 143]
click at [169, 47] on button "All types" at bounding box center [149, 49] width 70 height 14
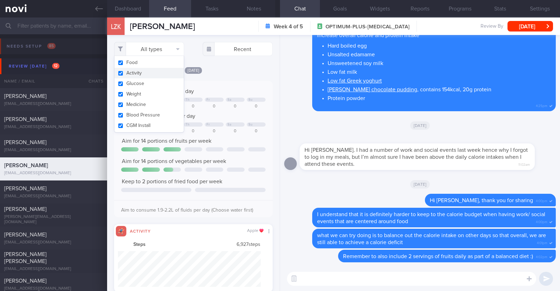
click at [152, 71] on button "Activity" at bounding box center [148, 73] width 69 height 11
checkbox input "false"
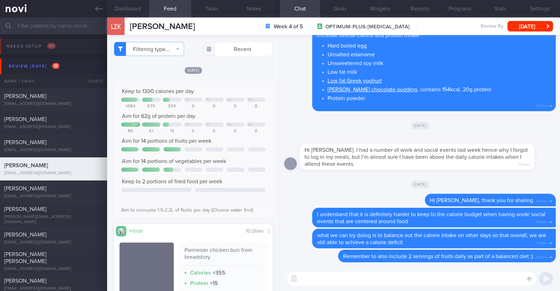
click at [226, 71] on div "[DATE]" at bounding box center [193, 70] width 159 height 7
click at [331, 279] on textarea at bounding box center [411, 279] width 249 height 14
click at [414, 277] on textarea "Hi Lara," at bounding box center [411, 279] width 249 height 14
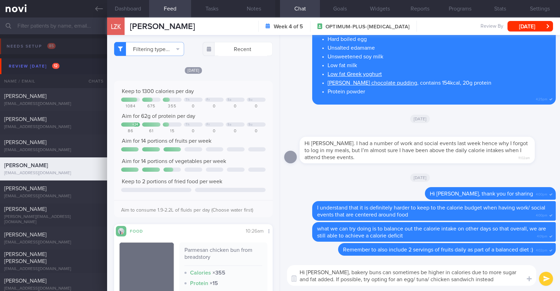
drag, startPoint x: 351, startPoint y: 270, endPoint x: 396, endPoint y: 273, distance: 44.6
click at [396, 273] on textarea "Hi Lara, bakery buns can sometimes be higher in calories due to more sugar and …" at bounding box center [411, 275] width 249 height 21
click at [415, 274] on textarea "Hi Lara, bakery buns are usually high in calories due to more sugar and fat add…" at bounding box center [411, 275] width 249 height 21
click at [483, 272] on textarea "Hi Lara, bakery buns are usually high in calories (more sugar and fat added. If…" at bounding box center [411, 275] width 249 height 21
click at [490, 281] on textarea "Hi Lara, bakery buns are usually high in calories (more sugar and fat added) an…" at bounding box center [411, 275] width 249 height 21
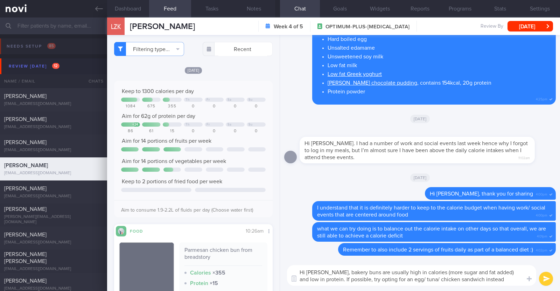
click at [345, 281] on textarea "Hi Lara, bakery buns are usually high in calories (more sugar and fat added) an…" at bounding box center [411, 275] width 249 height 21
click at [492, 275] on textarea "Hi Lara, bakery buns are usually high in calories (more sugar and fat added) an…" at bounding box center [411, 275] width 249 height 21
click at [490, 281] on textarea "Hi Lara, bakery buns are usually high in calories (more sugar and fat added) an…" at bounding box center [411, 275] width 249 height 21
type textarea "Hi Lara, bakery buns are usually high in calories (more sugar and fat added) an…"
select select "7"
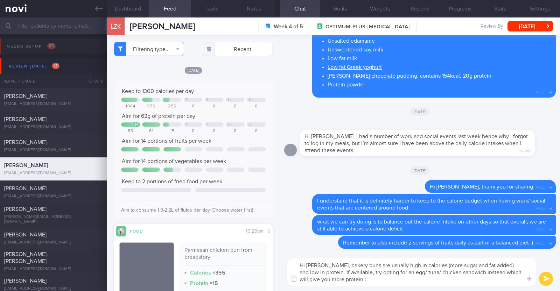
type textarea "Hi [PERSON_NAME], bakery buns are usually high in calories (more sugar and fat …"
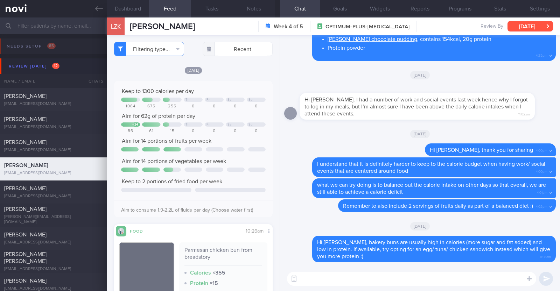
click at [532, 22] on button "[DATE]" at bounding box center [531, 26] width 46 height 11
click at [287, 75] on div "[DATE]" at bounding box center [420, 75] width 272 height 20
drag, startPoint x: 200, startPoint y: 25, endPoint x: 129, endPoint y: 28, distance: 71.5
click at [129, 28] on div "LZK [PERSON_NAME] [PERSON_NAME] [PERSON_NAME] [PERSON_NAME][EMAIL_ADDRESS][DOMA…" at bounding box center [333, 27] width 453 height 18
copy span "[PERSON_NAME]"
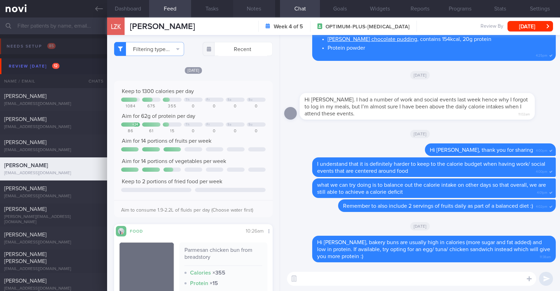
click at [254, 10] on button "Notes" at bounding box center [254, 9] width 42 height 18
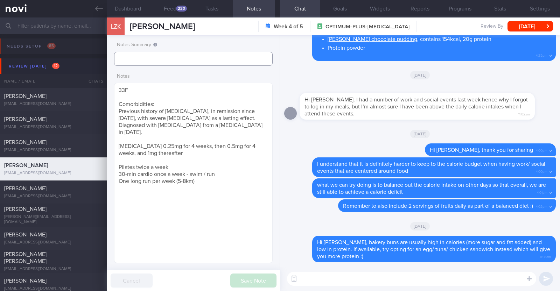
click at [183, 55] on input "text" at bounding box center [193, 59] width 159 height 14
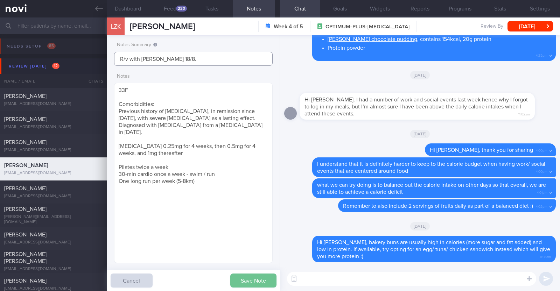
type input "R/v with [PERSON_NAME] 18/8."
click at [250, 285] on button "Save Note" at bounding box center [253, 281] width 46 height 14
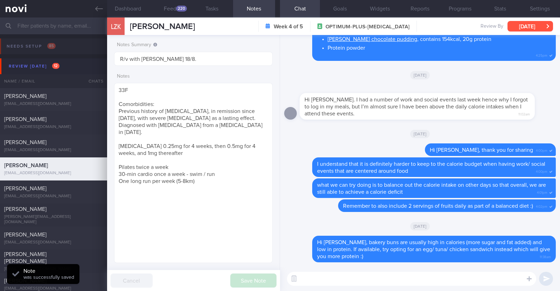
click at [529, 23] on button "[DATE]" at bounding box center [531, 26] width 46 height 11
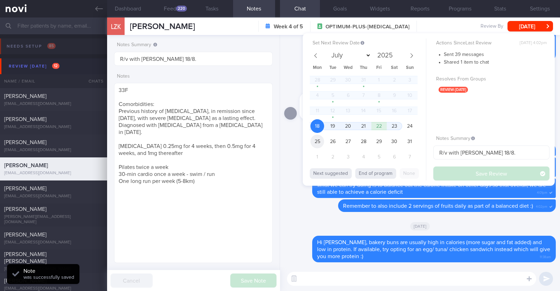
click at [322, 139] on span "25" at bounding box center [317, 142] width 14 height 14
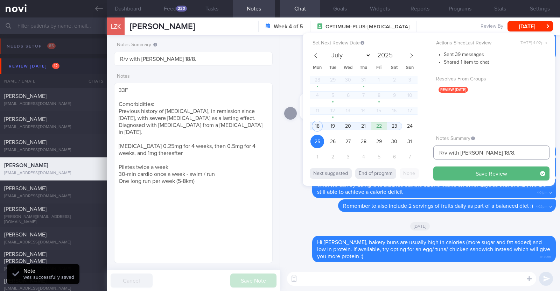
click at [507, 155] on input "R/v with [PERSON_NAME] 18/8." at bounding box center [491, 153] width 116 height 14
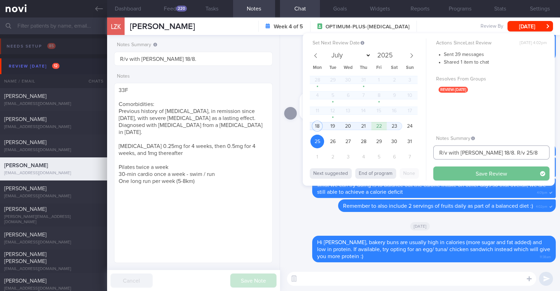
type input "R/v with [PERSON_NAME] 18/8. R/v 25/8"
click at [506, 175] on button "Save Review" at bounding box center [491, 174] width 116 height 14
type input "R/v with [PERSON_NAME] 18/8. R/v 25/8"
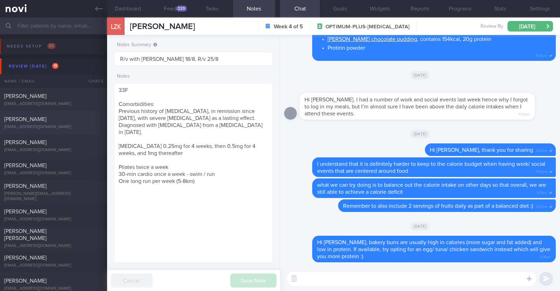
click at [76, 118] on div "[PERSON_NAME]" at bounding box center [52, 119] width 97 height 7
type textarea "49F Comorbidities: HLD [MEDICAL_DATA] and had a [MEDICAL_DATA] in [DATE] High U…"
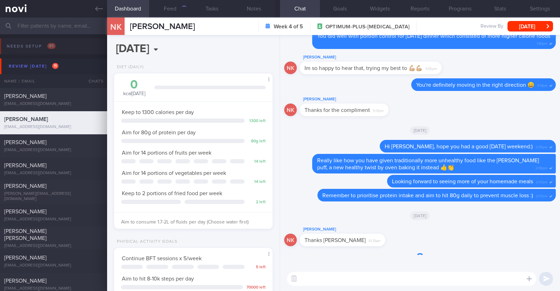
scroll to position [79, 139]
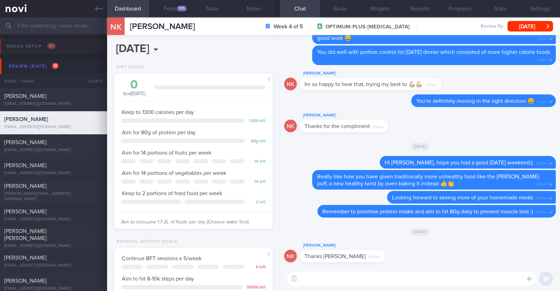
select select "7"
click at [91, 9] on link at bounding box center [53, 9] width 107 height 18
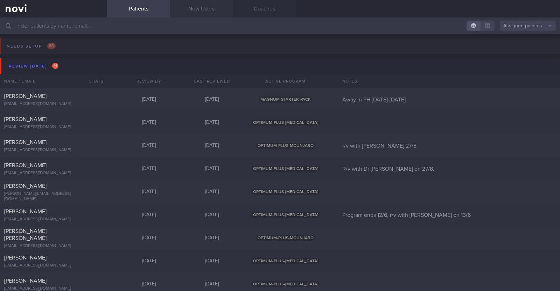
click at [193, 5] on link "New Users" at bounding box center [201, 9] width 63 height 18
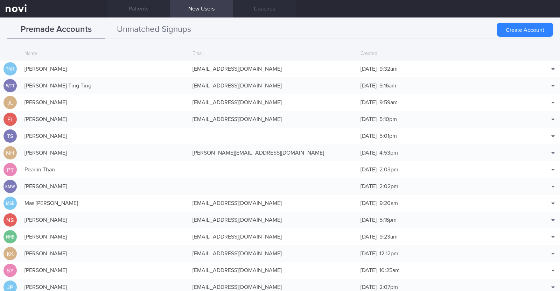
click at [167, 25] on button "Unmatched Signups" at bounding box center [154, 30] width 98 height 18
